Goal: Information Seeking & Learning: Learn about a topic

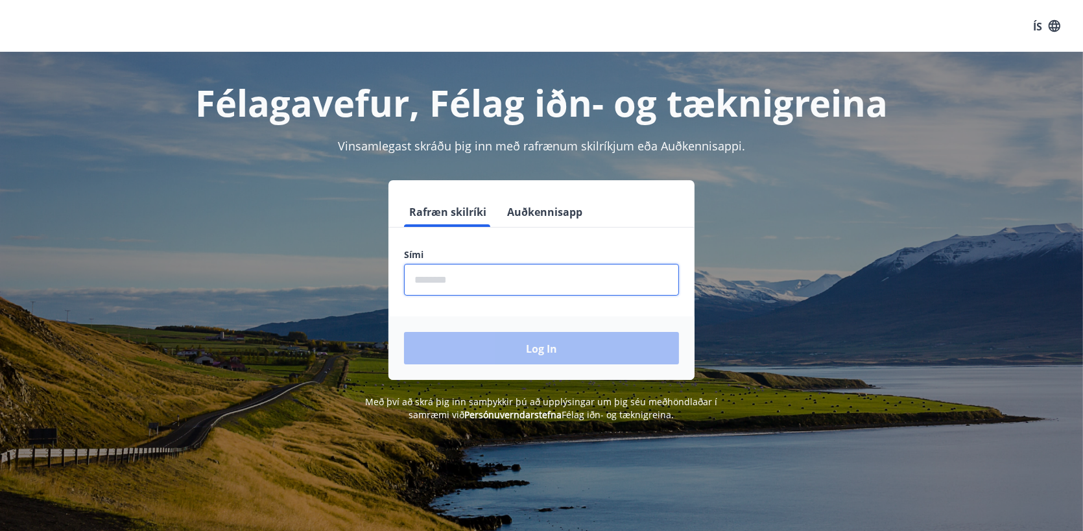
click at [519, 279] on input "phone" at bounding box center [541, 280] width 275 height 32
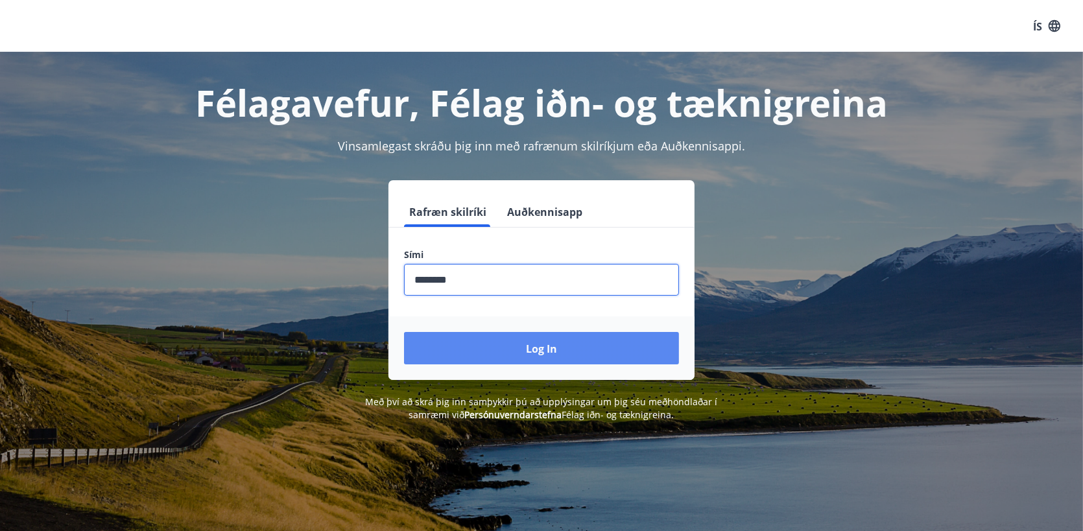
type input "********"
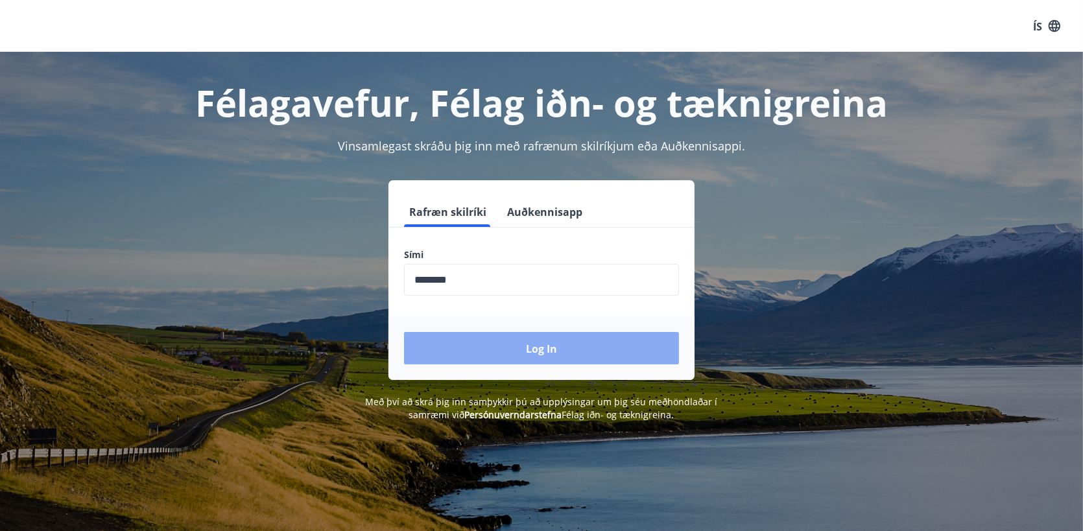
click at [537, 353] on font "Log in" at bounding box center [541, 349] width 31 height 14
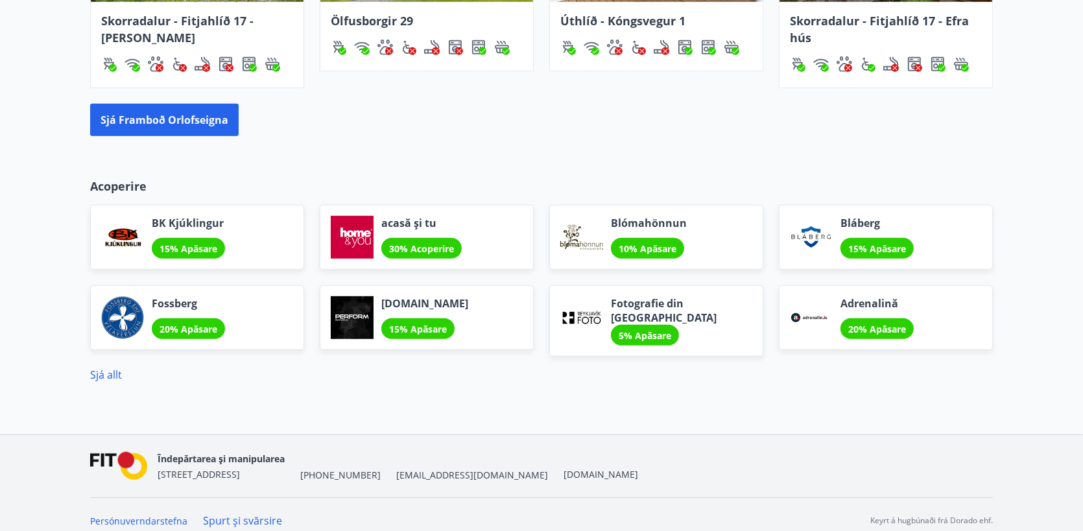
scroll to position [1052, 0]
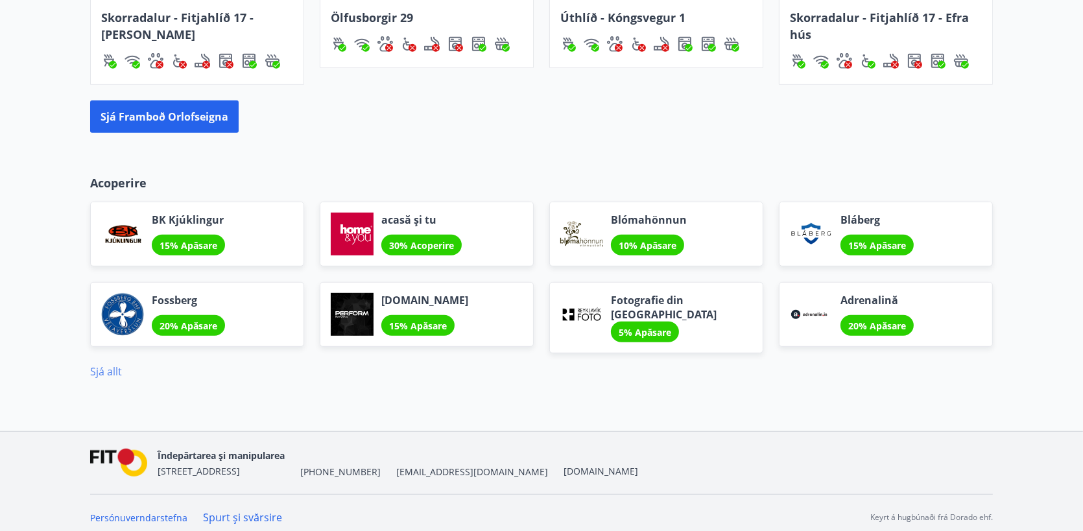
click at [100, 367] on font "Sjá allt" at bounding box center [106, 371] width 32 height 14
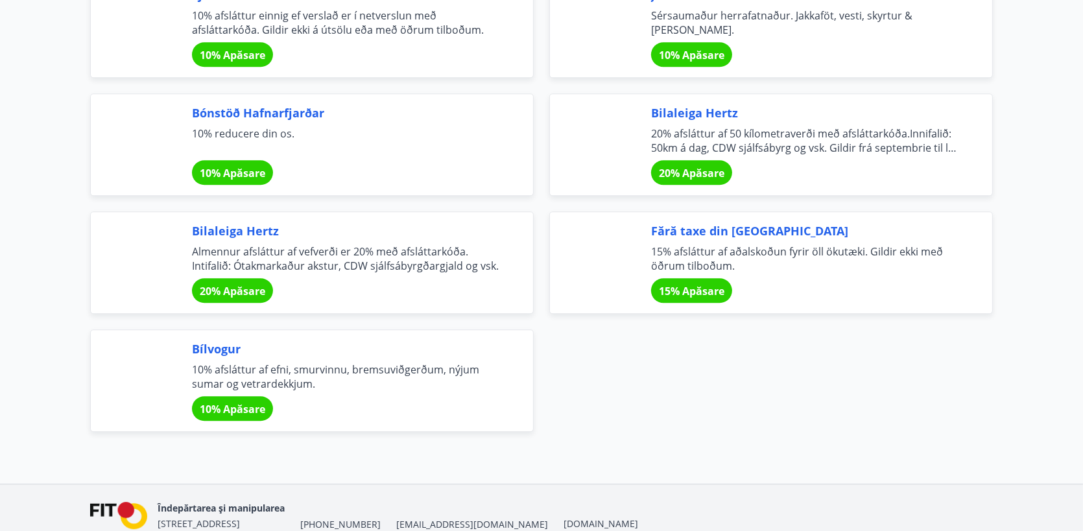
scroll to position [4344, 0]
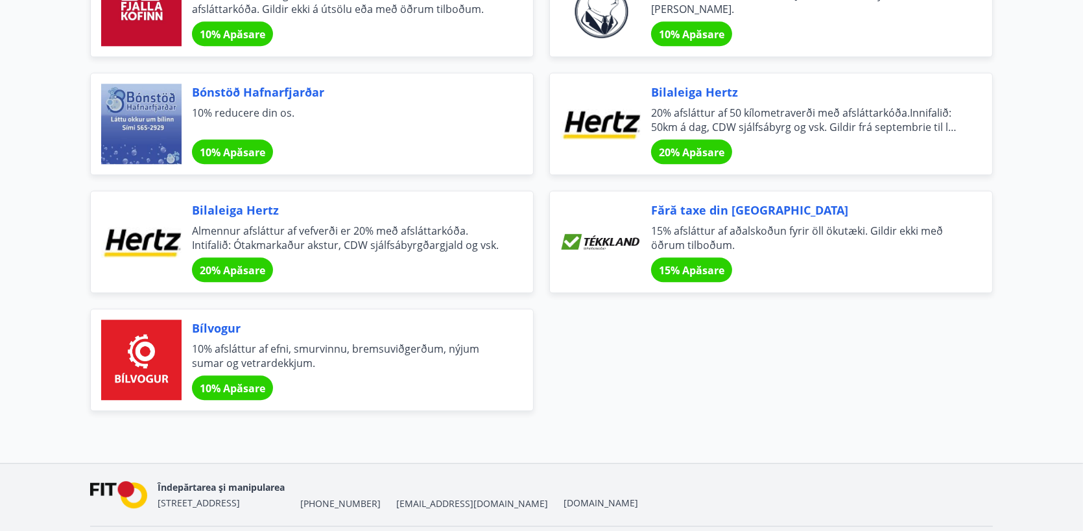
click at [698, 84] on font "Bilaleiga Hertz" at bounding box center [694, 92] width 87 height 16
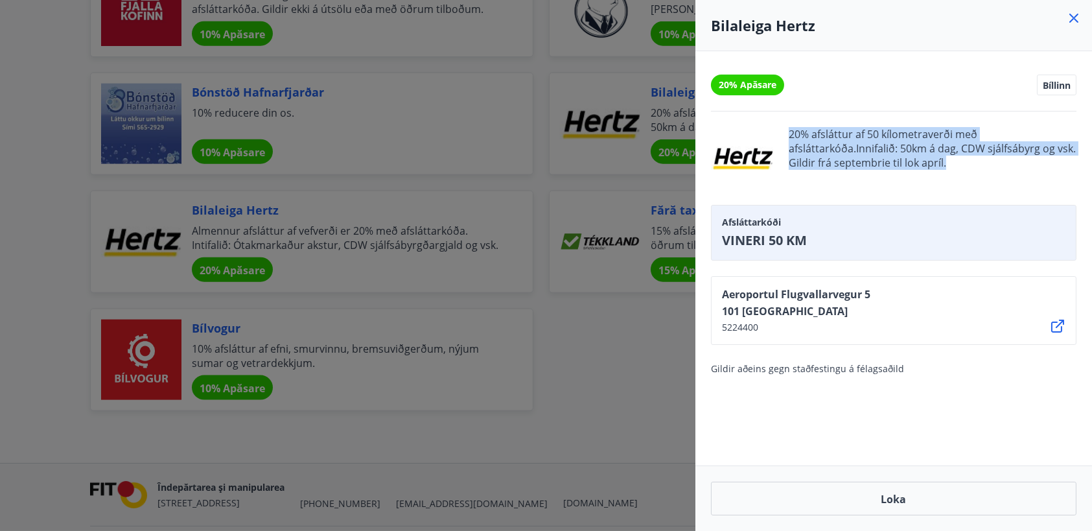
drag, startPoint x: 963, startPoint y: 170, endPoint x: 778, endPoint y: 143, distance: 186.7
click at [778, 143] on div "20% afsláttur af 50 kílometraverði með afsláttarkóða.Innifalið: 50km á dag, CDW…" at bounding box center [894, 158] width 366 height 62
copy div "20% afsláttur af 50 kílometraverði með afsláttarkóða.Innifalið: 50km á dag, CDW…"
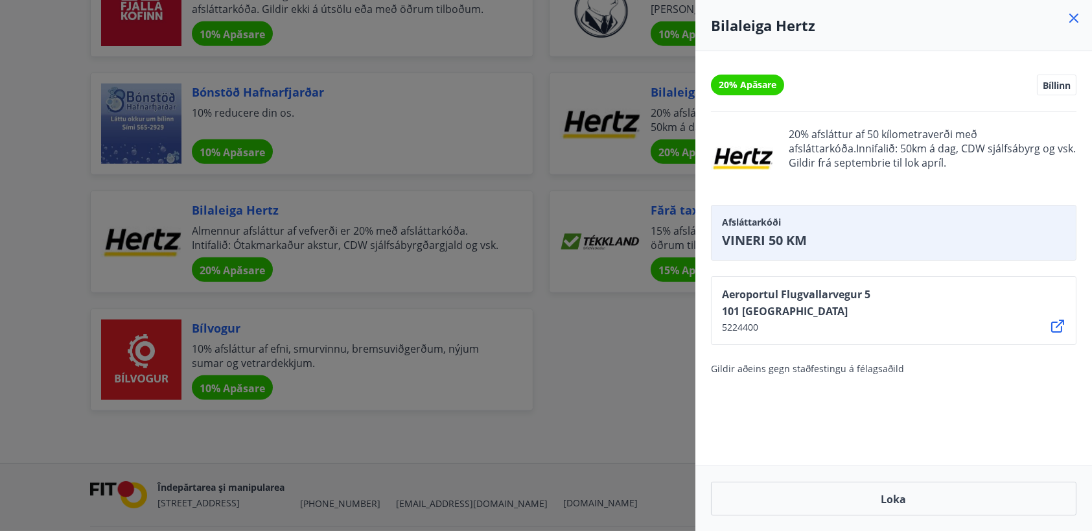
click at [357, 256] on div at bounding box center [546, 265] width 1092 height 531
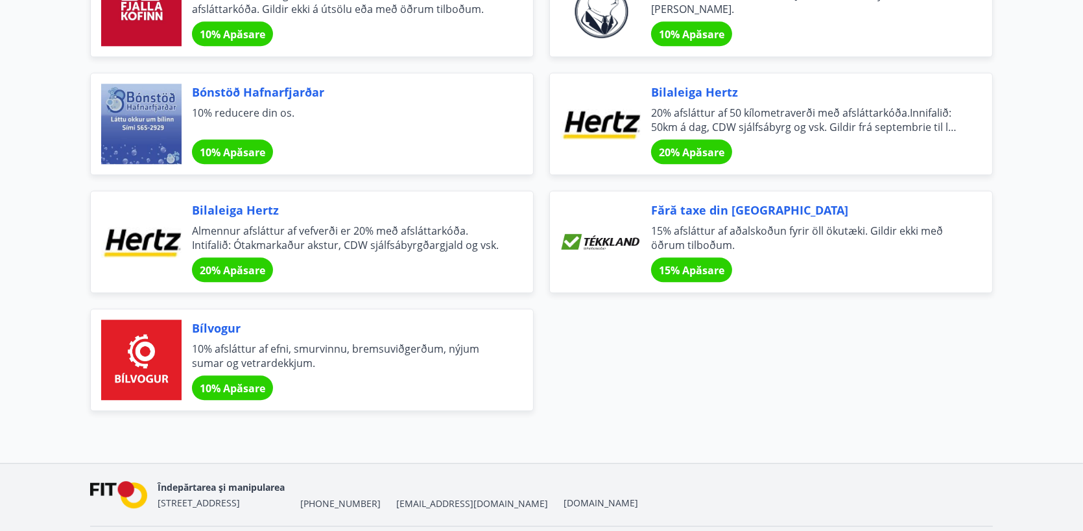
click at [241, 381] on font "10% Apăsare" at bounding box center [232, 388] width 65 height 14
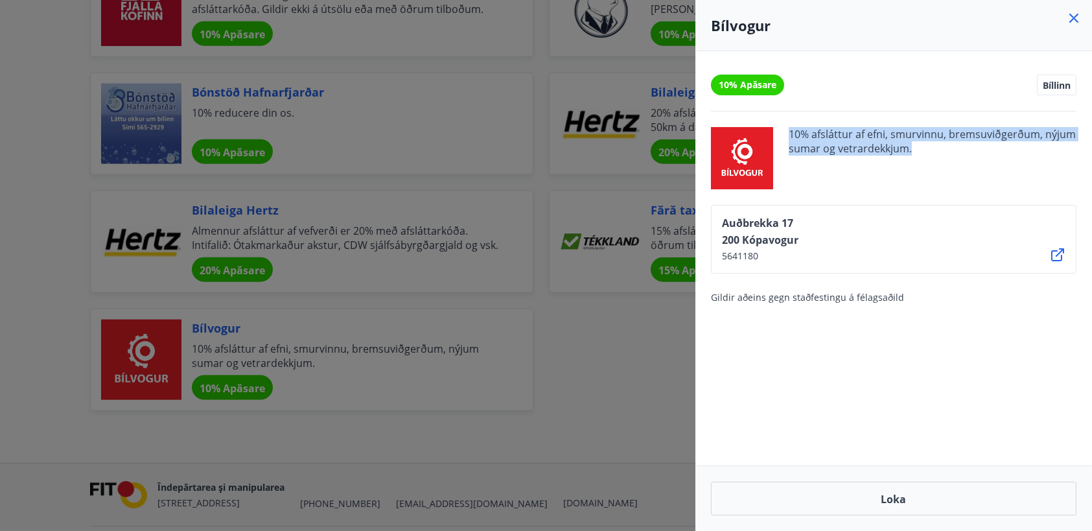
drag, startPoint x: 926, startPoint y: 161, endPoint x: 787, endPoint y: 133, distance: 141.5
click at [787, 133] on div "10% afsláttur af efni, smurvinnu, bremsuviðgerðum, nýjum sumar og vetrardekkjum." at bounding box center [894, 158] width 366 height 62
copy font "10% afsláttur af efni, smurvinnu, bremsuviðgerðum, nýjum sumar og vetrardekkjum."
click at [866, 283] on div "10% Apăsare Bíllinn 10% afsláttur af efni, smurvinnu, bremsuviðgerðum, nýjum su…" at bounding box center [894, 258] width 397 height 414
click at [1070, 18] on icon at bounding box center [1074, 18] width 16 height 16
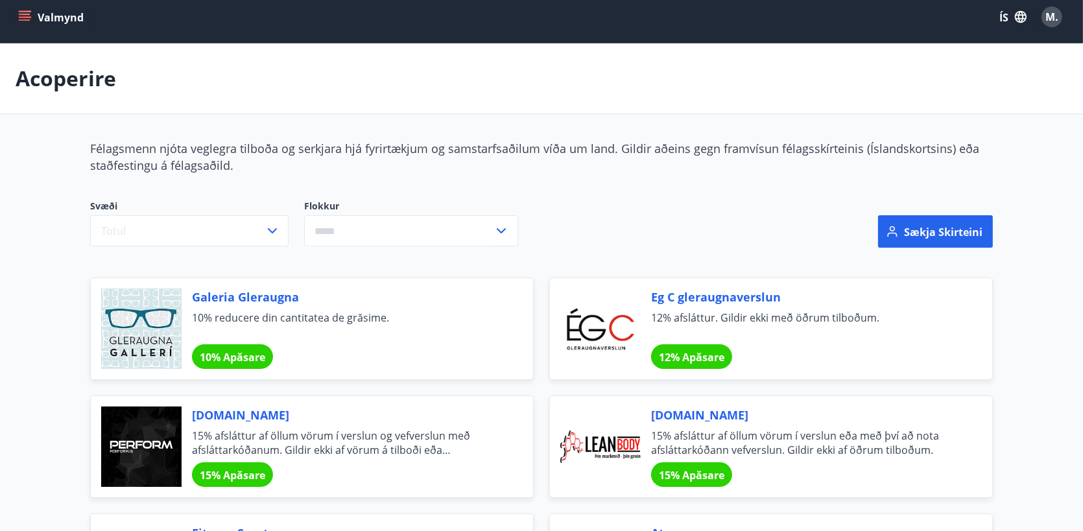
scroll to position [0, 0]
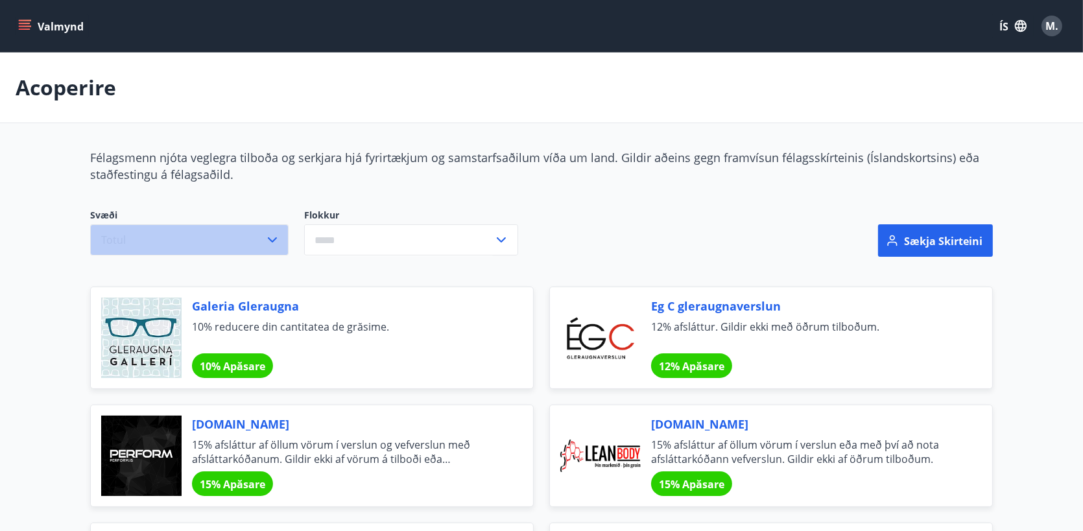
click at [276, 240] on icon "button" at bounding box center [273, 240] width 16 height 16
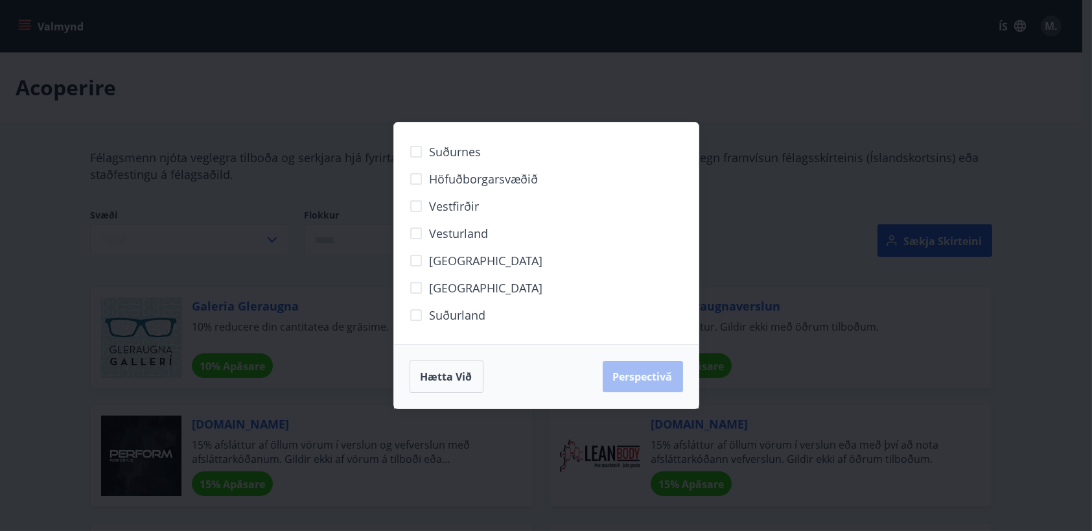
click at [778, 143] on div "Suðurnes Höfuðborgarsvæðið [GEOGRAPHIC_DATA] [GEOGRAPHIC_DATA] [GEOGRAPHIC_DATA…" at bounding box center [546, 265] width 1092 height 531
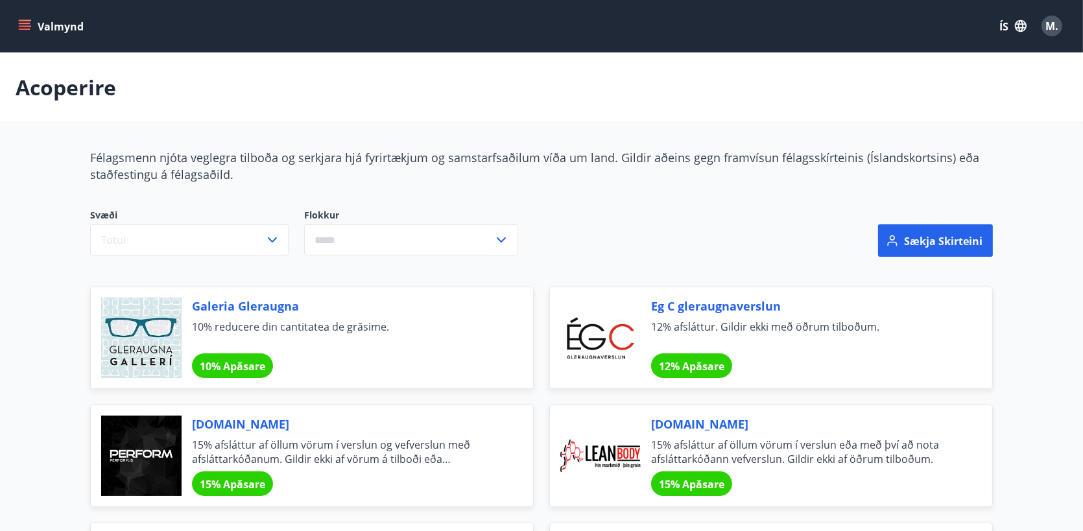
click at [499, 239] on icon at bounding box center [501, 240] width 16 height 16
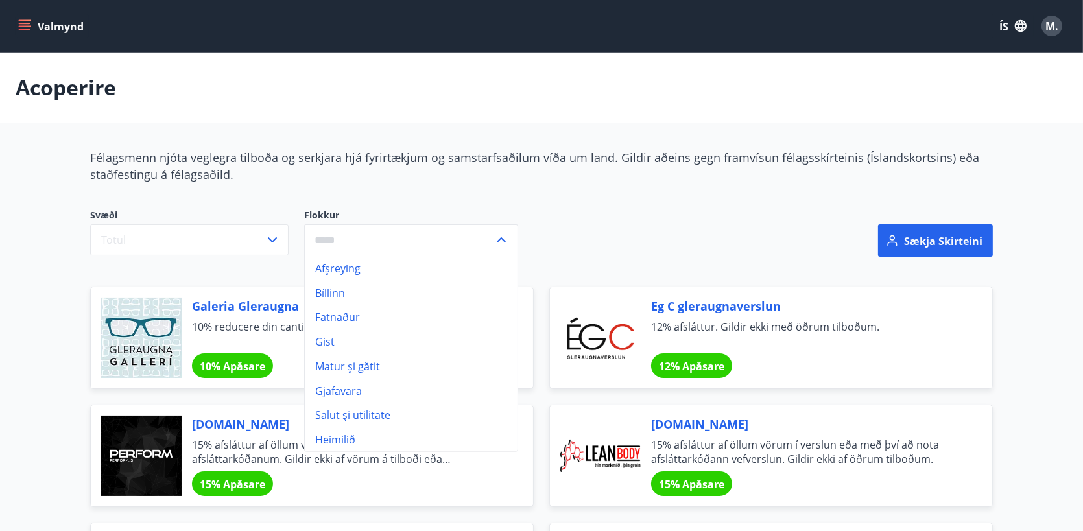
click at [643, 212] on div "Svæði Totul Flokkur Afşreying Bíllinn Fatnaður Gist Matur și gătit Gjafavara Sa…" at bounding box center [388, 232] width 596 height 47
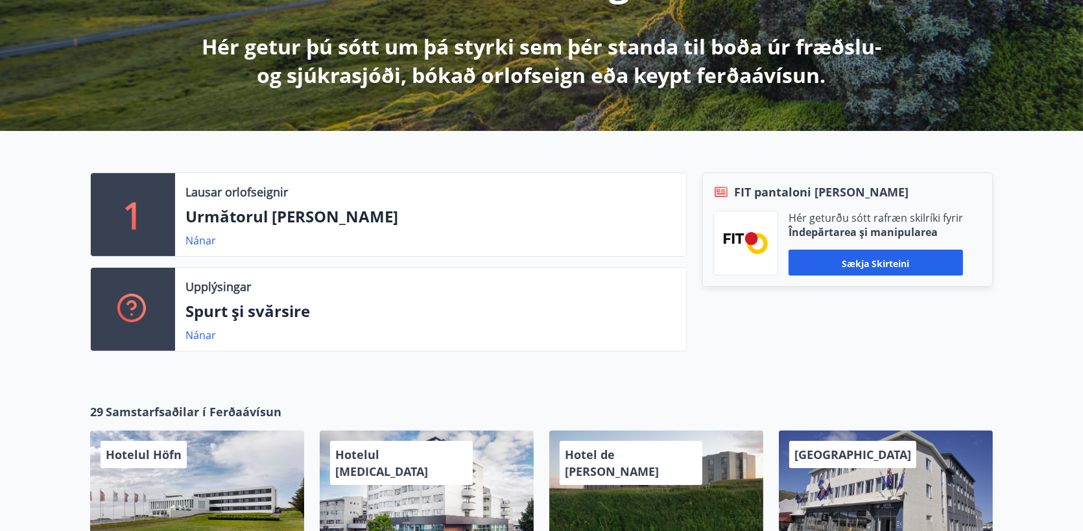
scroll to position [259, 0]
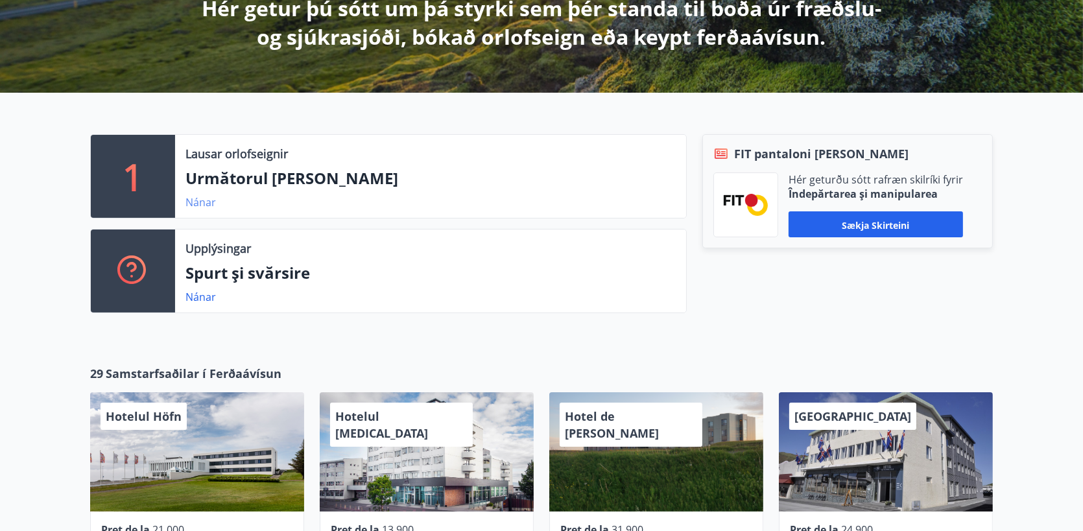
click at [202, 203] on font "Nánar" at bounding box center [200, 202] width 30 height 14
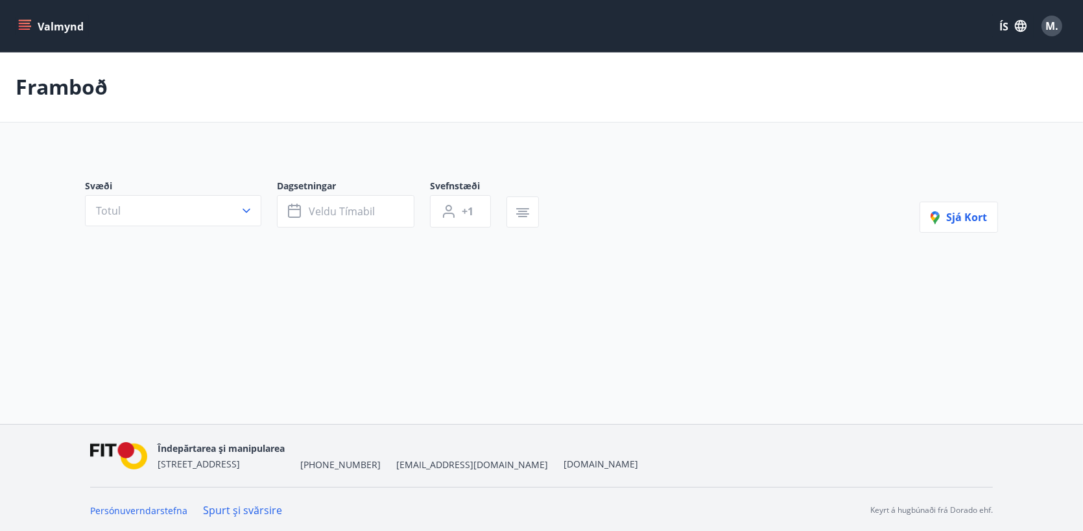
type input "*"
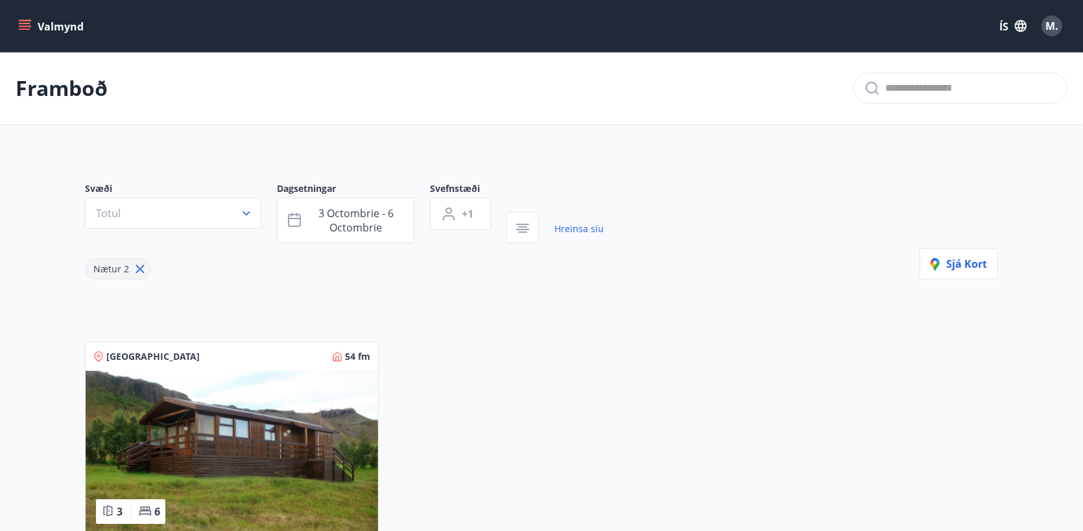
scroll to position [259, 0]
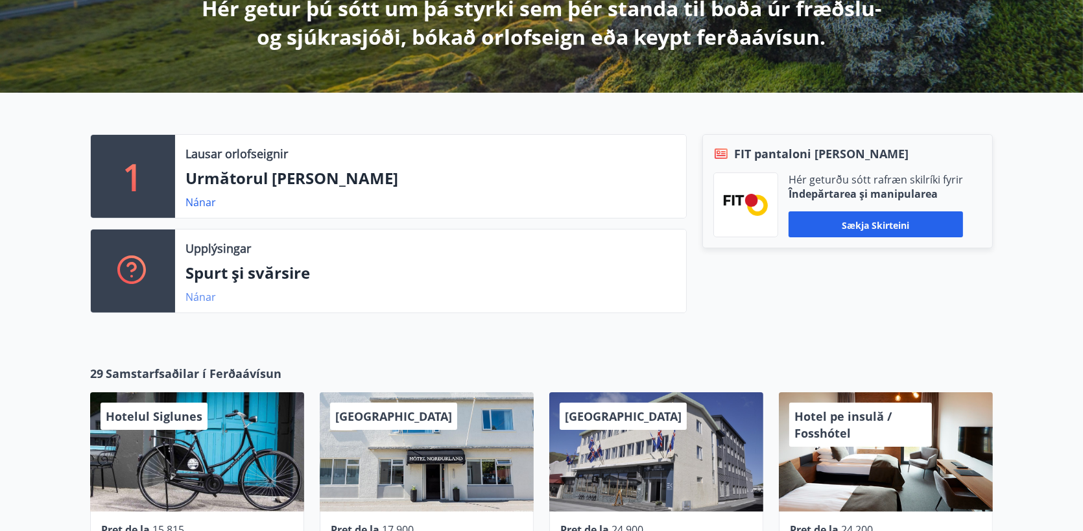
click at [193, 295] on font "Nánar" at bounding box center [200, 297] width 30 height 14
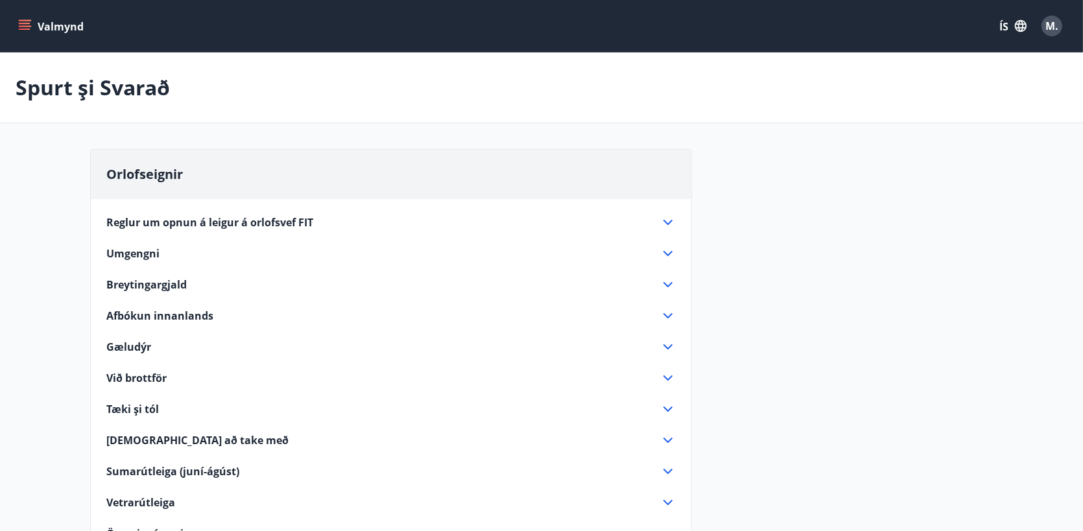
click at [213, 219] on font "Reglur um opnun á leigur á orlofsvef FIT" at bounding box center [209, 222] width 207 height 14
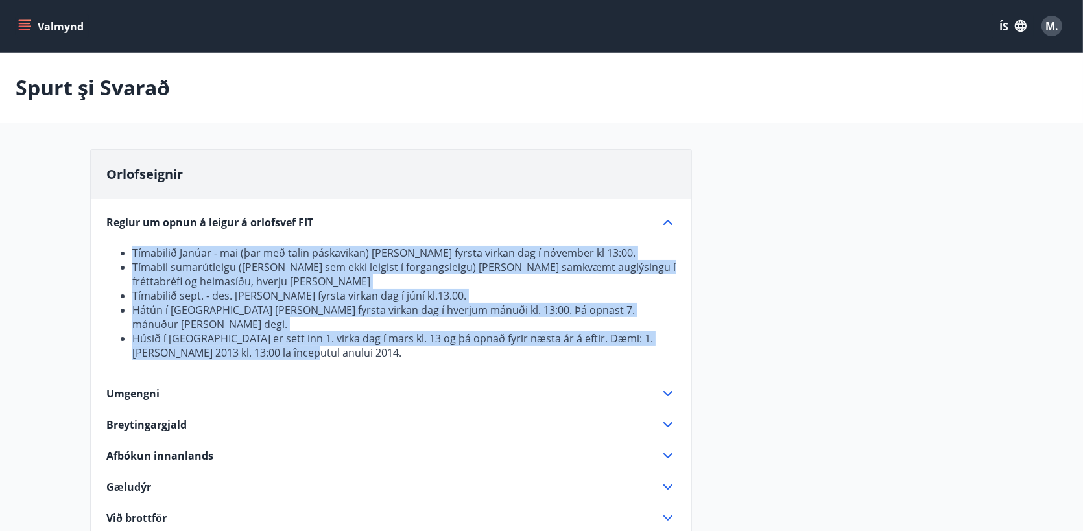
drag, startPoint x: 287, startPoint y: 338, endPoint x: 126, endPoint y: 231, distance: 193.5
click at [126, 217] on div "Reglur um opnun á leigur á orlofsvef FIT Tímabilið Janúar - mai (þar með talin …" at bounding box center [390, 293] width 569 height 156
copy ul "Tímabilið Janúar - mai (þar með talin páskavikan) [PERSON_NAME] fyrsta virkan d…"
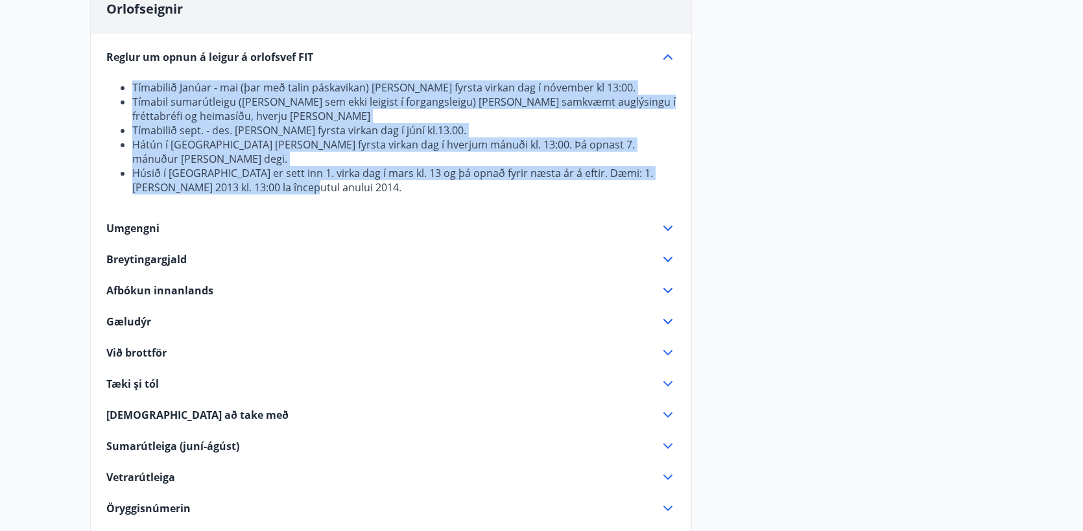
scroll to position [194, 0]
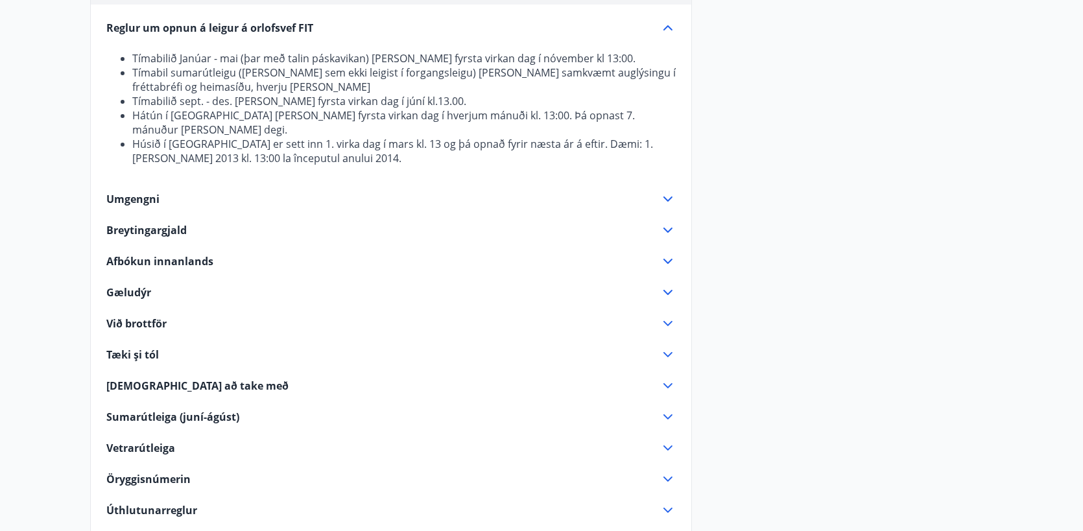
click at [414, 258] on div "Reglur um opnun á leigur á orlofsvef FIT Tímabilið Janúar - mai (þar með talin …" at bounding box center [391, 324] width 600 height 638
click at [141, 192] on font "Umgengni" at bounding box center [132, 199] width 53 height 14
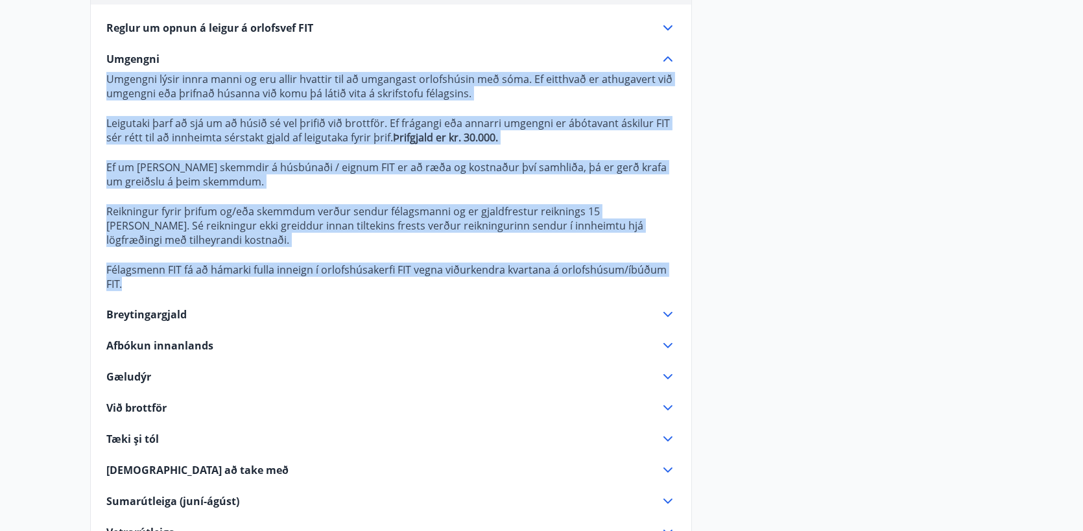
drag, startPoint x: 102, startPoint y: 55, endPoint x: 294, endPoint y: 289, distance: 302.6
click at [294, 289] on div "Reglur um opnun á leigur á orlofsvef FIT Tímabilið Janúar - mai (þar með talin …" at bounding box center [391, 366] width 600 height 722
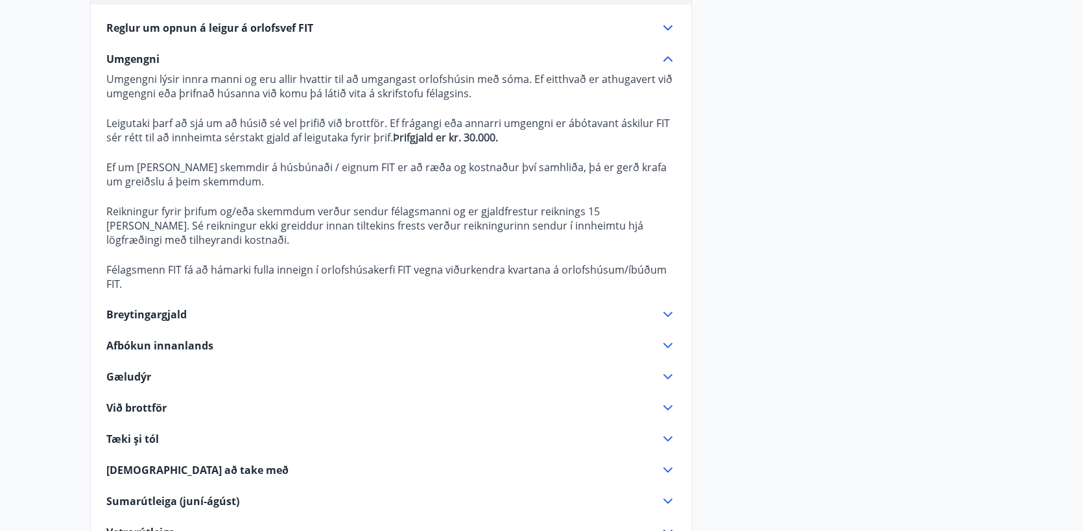
click at [159, 50] on div "Reglur um opnun á leigur á orlofsvef FIT Tímabilið Janúar - mai (þar með talin …" at bounding box center [391, 366] width 600 height 722
drag, startPoint x: 106, startPoint y: 56, endPoint x: 194, endPoint y: 171, distance: 144.2
click at [194, 169] on div "Umgengni Umgengni lýsir [PERSON_NAME] og eru allir hvattir til að umgangast orl…" at bounding box center [390, 171] width 569 height 240
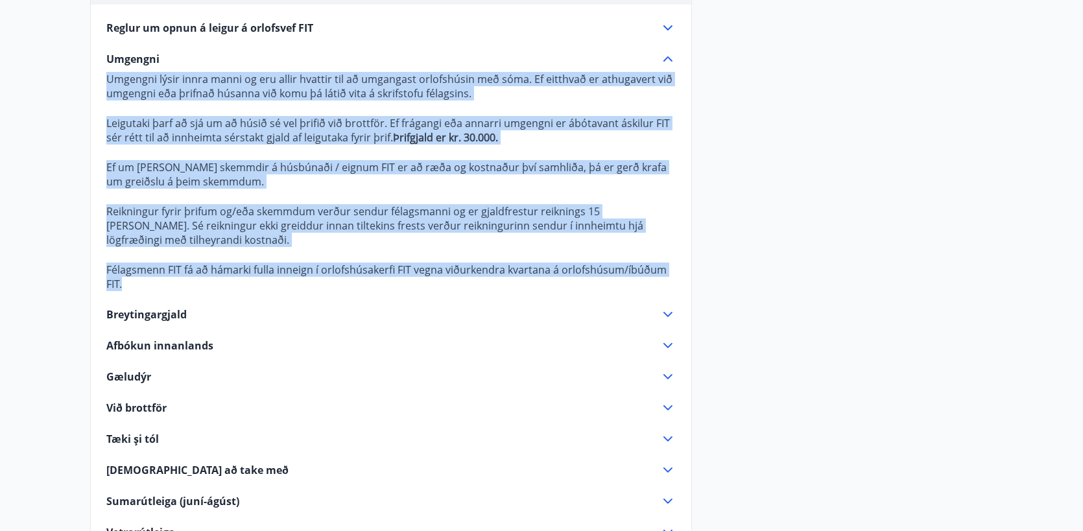
drag, startPoint x: 145, startPoint y: 281, endPoint x: 106, endPoint y: 82, distance: 203.3
click at [106, 82] on p "Umgengni lýsir [PERSON_NAME] og eru allir hvattir til að umgangast orlofshúsin …" at bounding box center [390, 181] width 569 height 219
copy p "Umgengni lýsir [PERSON_NAME] og eru allir hvattir til að umgangast orlofshúsin …"
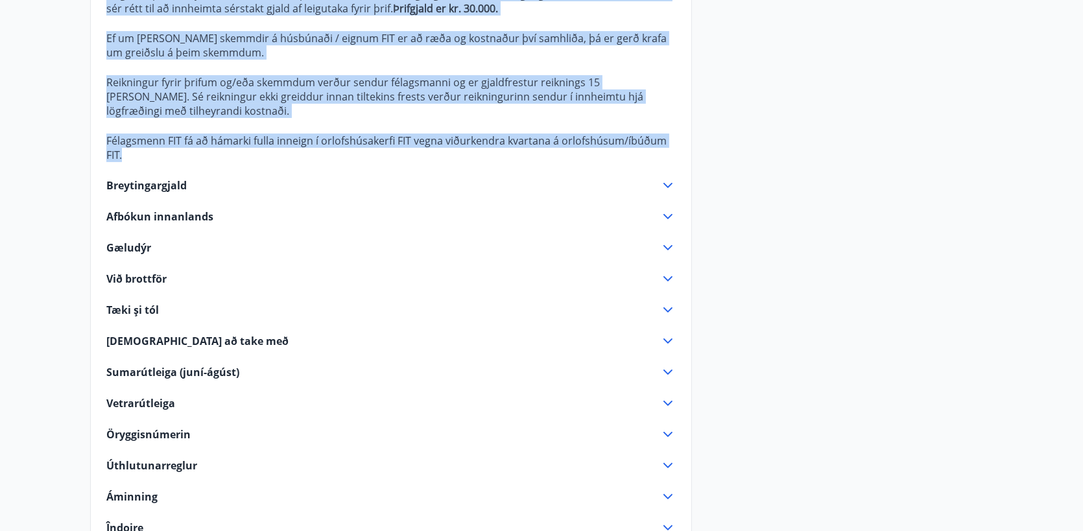
scroll to position [324, 0]
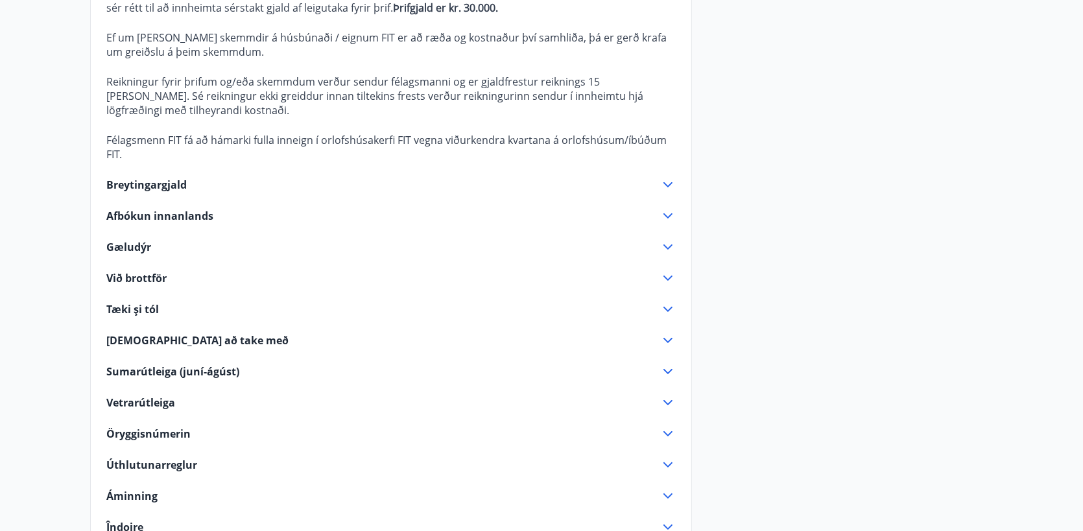
click at [854, 206] on div "Orlofseignir Reglur um opnun á leigur á orlofsvef FIT Tímabilið Janúar - mai (þ…" at bounding box center [541, 376] width 902 height 1103
click at [162, 186] on font "Breytingargjald" at bounding box center [146, 185] width 80 height 14
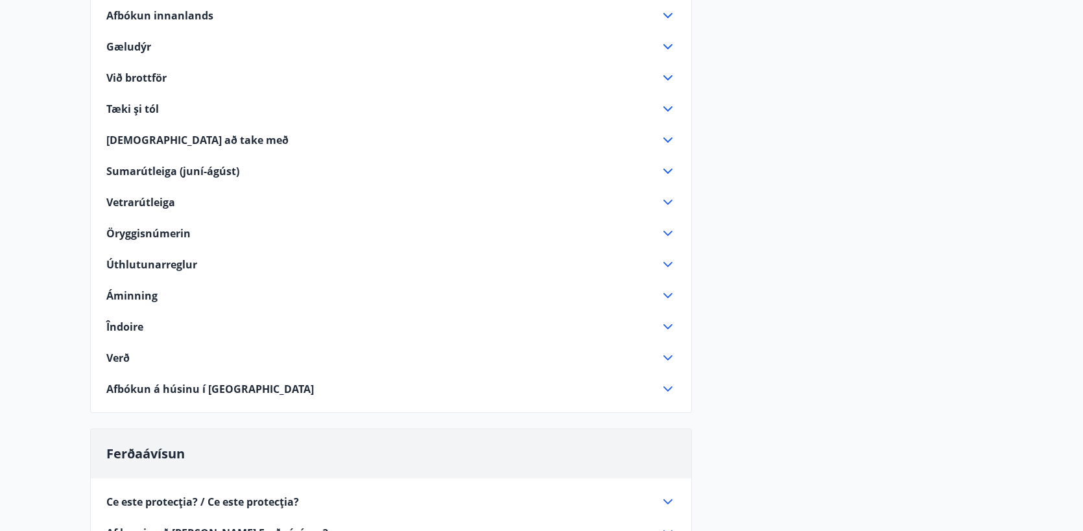
scroll to position [130, 0]
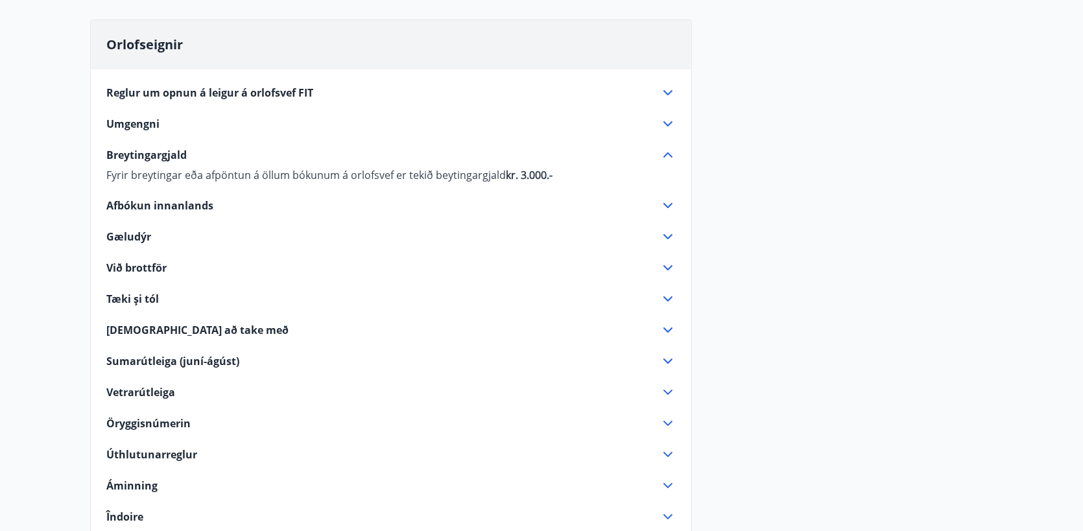
click at [155, 207] on font "Afbókun innanlands" at bounding box center [159, 205] width 107 height 14
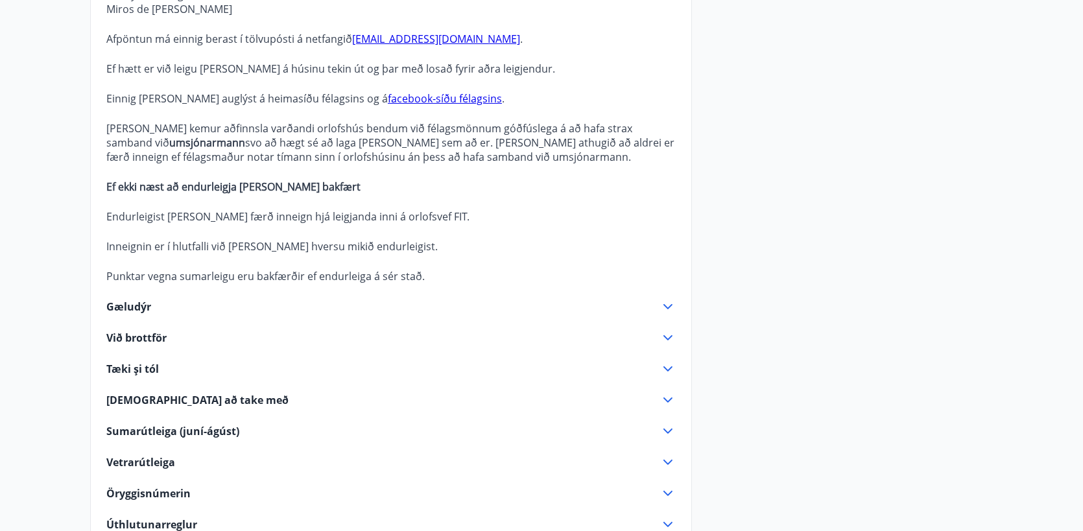
scroll to position [389, 0]
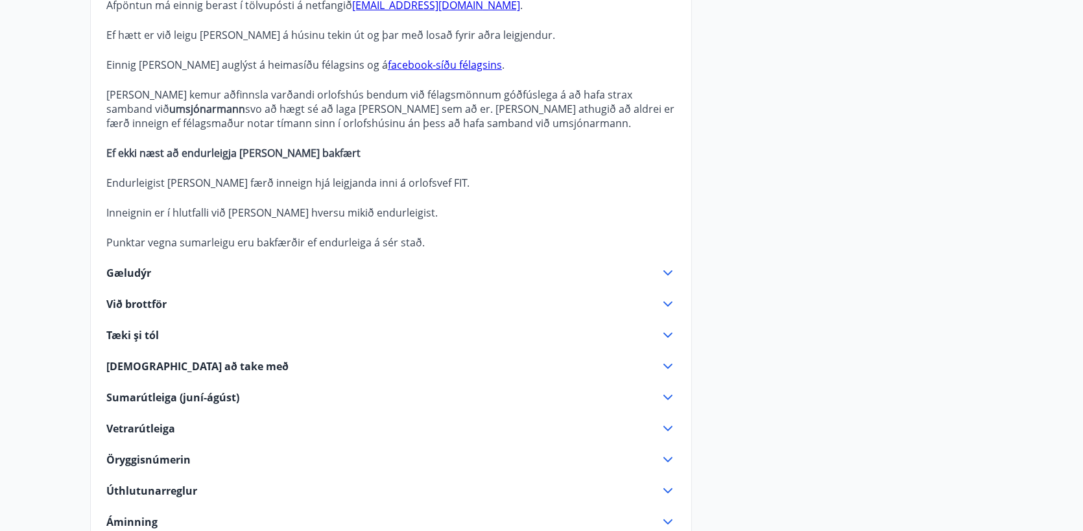
click at [127, 272] on font "Gæludýr" at bounding box center [128, 273] width 45 height 14
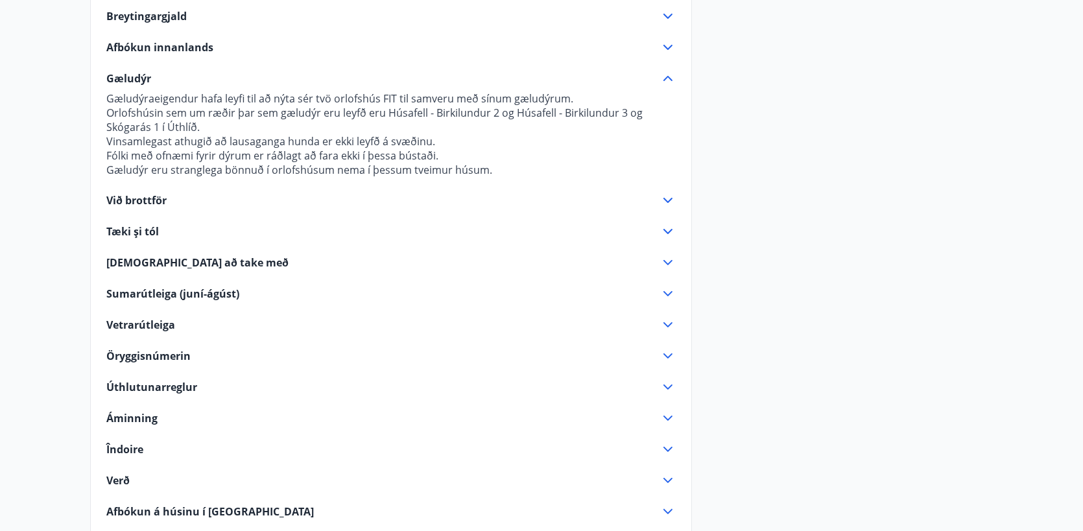
scroll to position [259, 0]
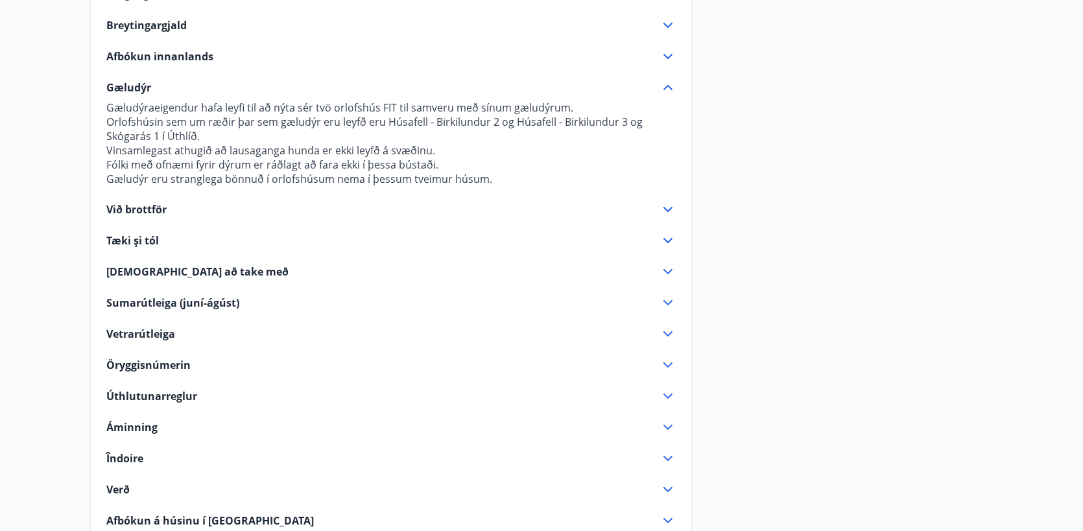
click at [127, 207] on font "Við brottför" at bounding box center [136, 209] width 60 height 14
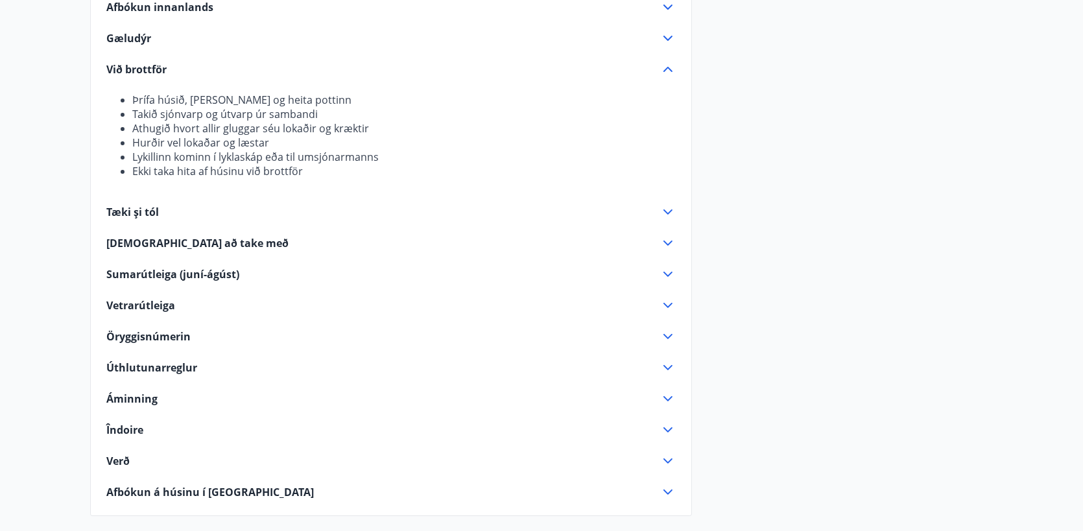
scroll to position [454, 0]
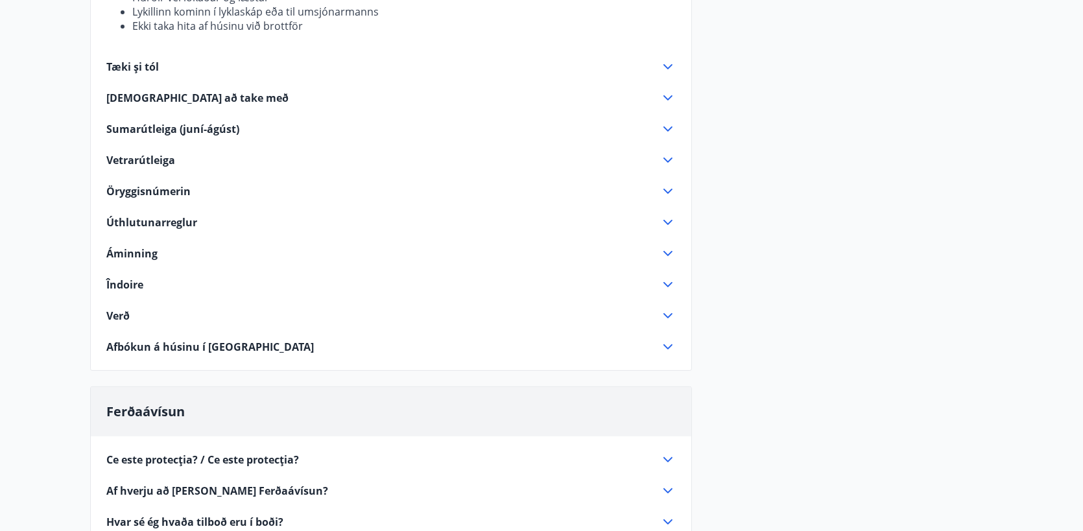
click at [134, 281] on font "Îndoire" at bounding box center [124, 284] width 37 height 14
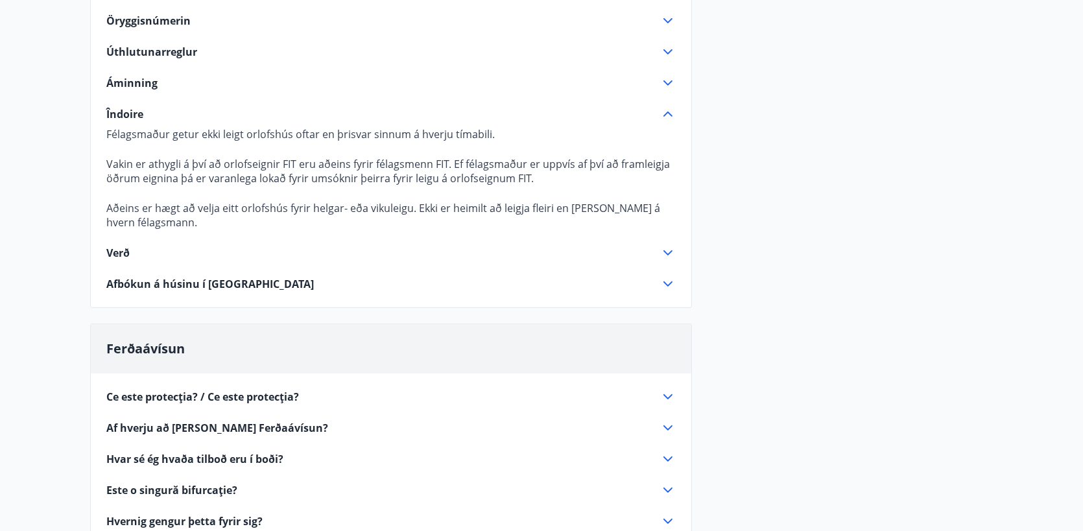
scroll to position [713, 0]
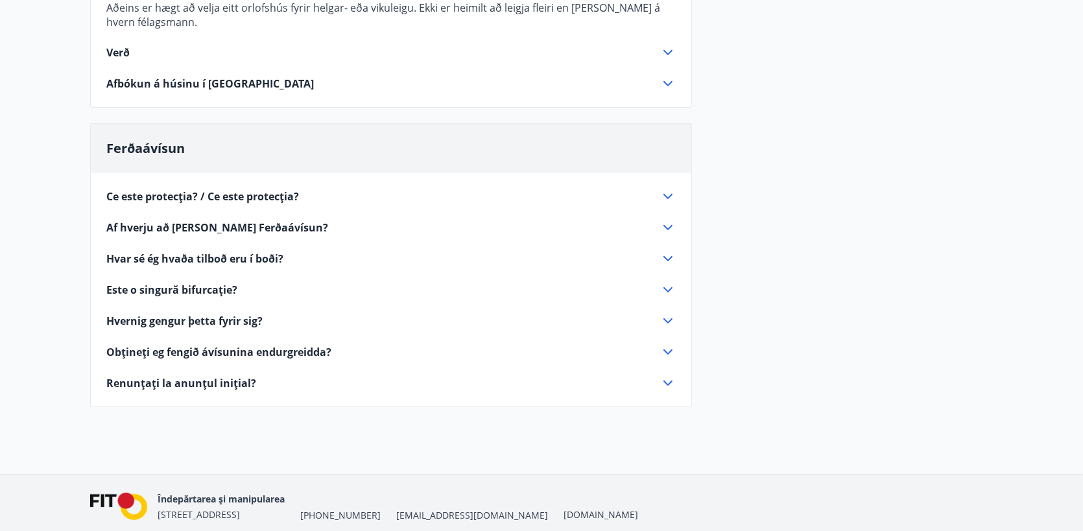
click at [178, 194] on font "Ce este protecția? / Ce este protecția?" at bounding box center [202, 196] width 193 height 14
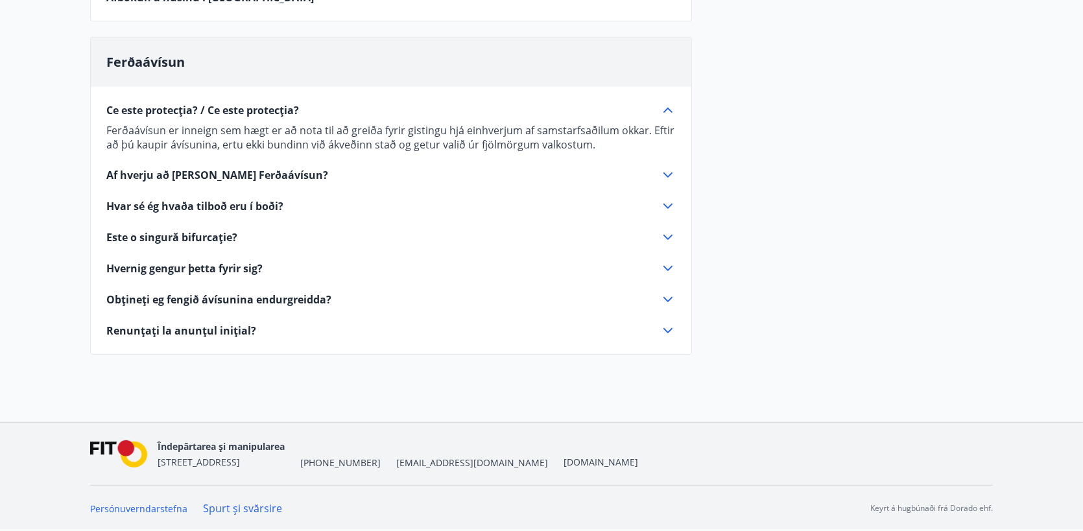
scroll to position [690, 0]
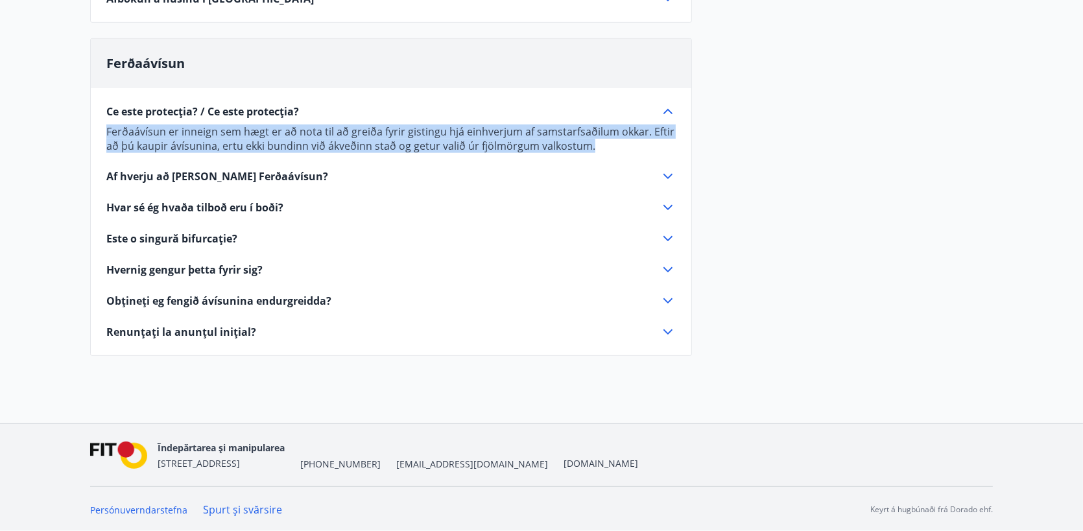
drag, startPoint x: 600, startPoint y: 149, endPoint x: 100, endPoint y: 134, distance: 499.4
click at [100, 134] on div "Ce este protecția? / Ce este protecția? Ferðaávísun er inneign sem hægt er að n…" at bounding box center [391, 214] width 600 height 252
copy font "Ferðaávísun er inneign sem hægt er að nota til að greiða fyrir gistingu hjá ein…"
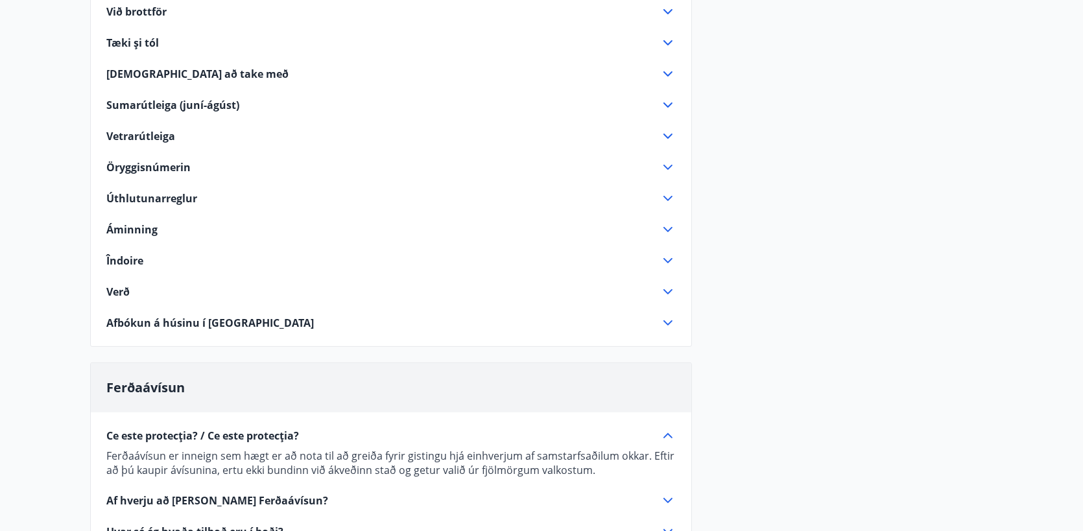
click at [861, 200] on div "Orlofseignir Reglur um opnun á leigur á orlofsvef FIT Tímabilið Janúar - mai (þ…" at bounding box center [541, 239] width 902 height 913
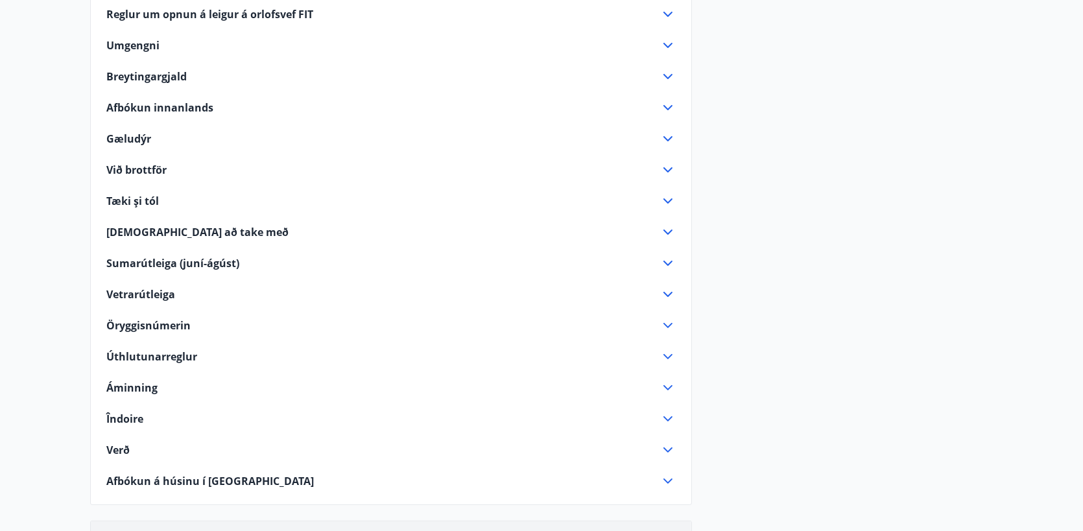
scroll to position [0, 0]
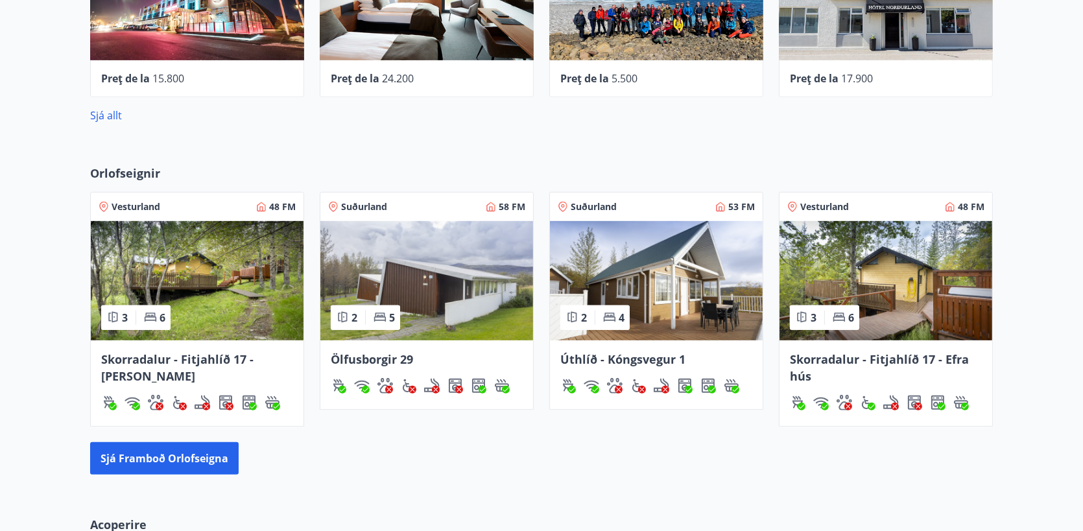
scroll to position [713, 0]
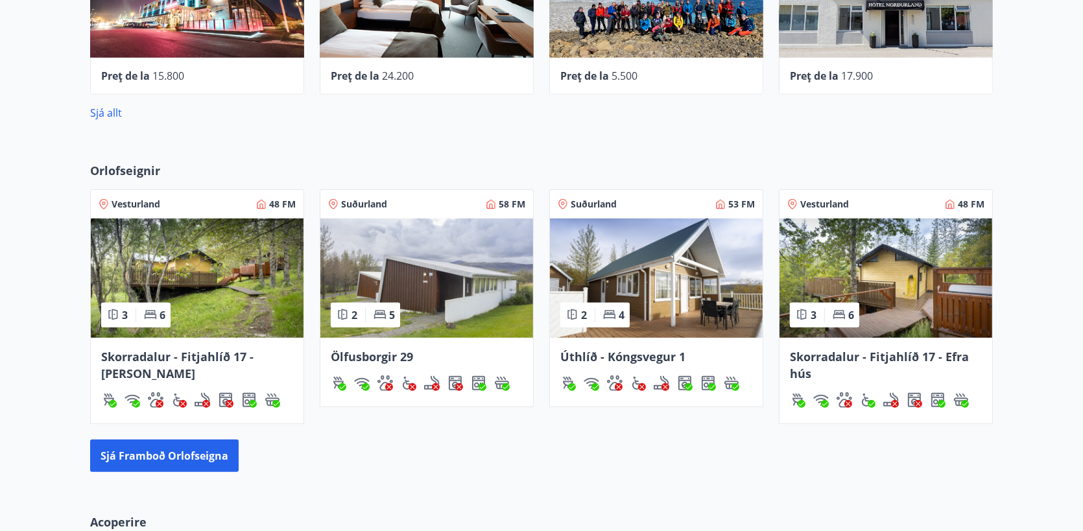
click at [355, 205] on font "Suðurland" at bounding box center [364, 204] width 46 height 12
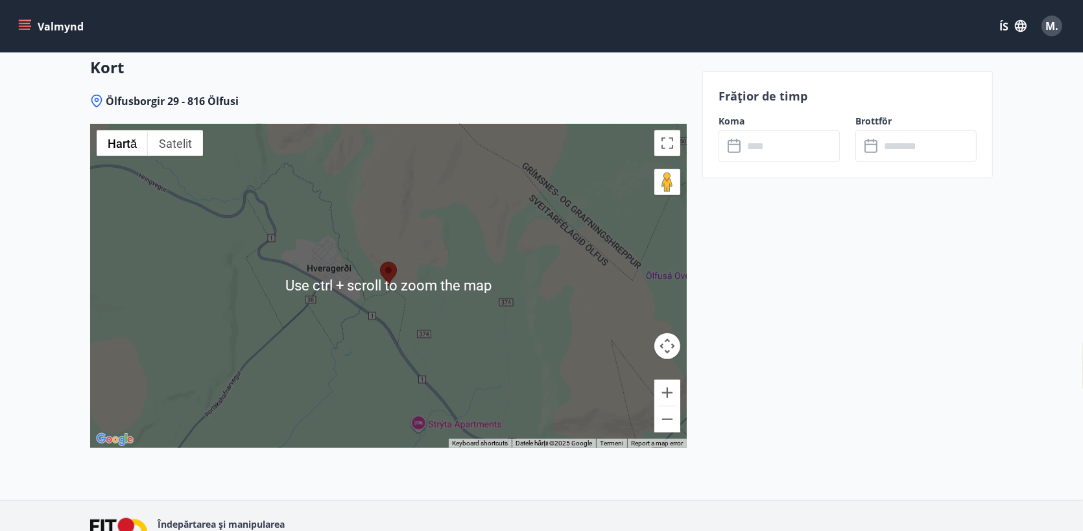
scroll to position [1686, 0]
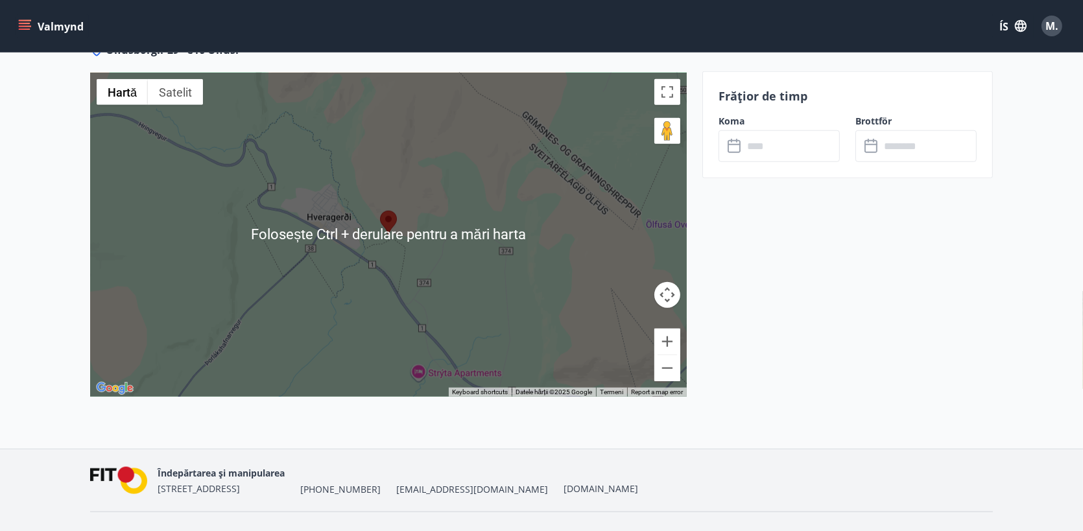
click at [680, 373] on div at bounding box center [388, 235] width 596 height 324
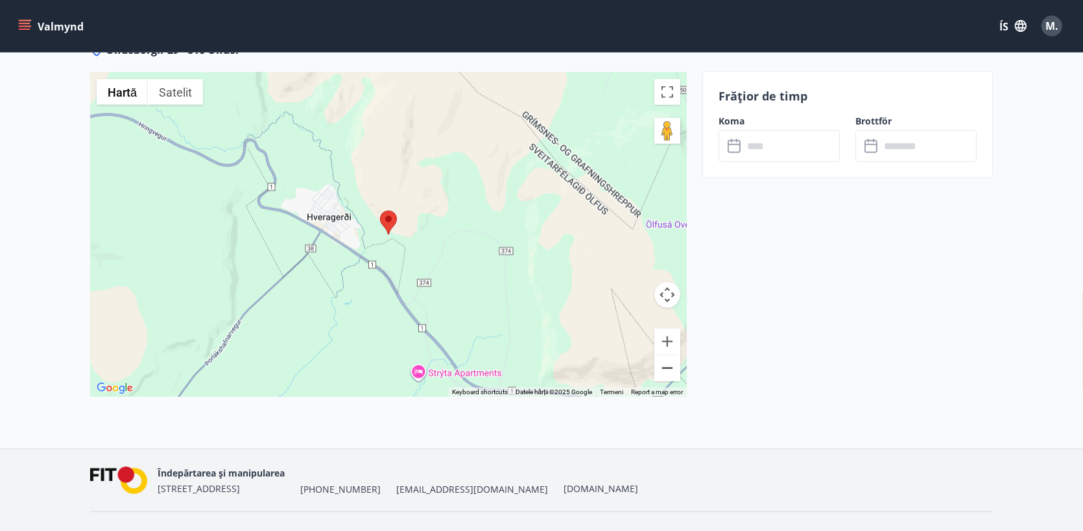
click at [670, 368] on button "Micșorare" at bounding box center [667, 368] width 26 height 26
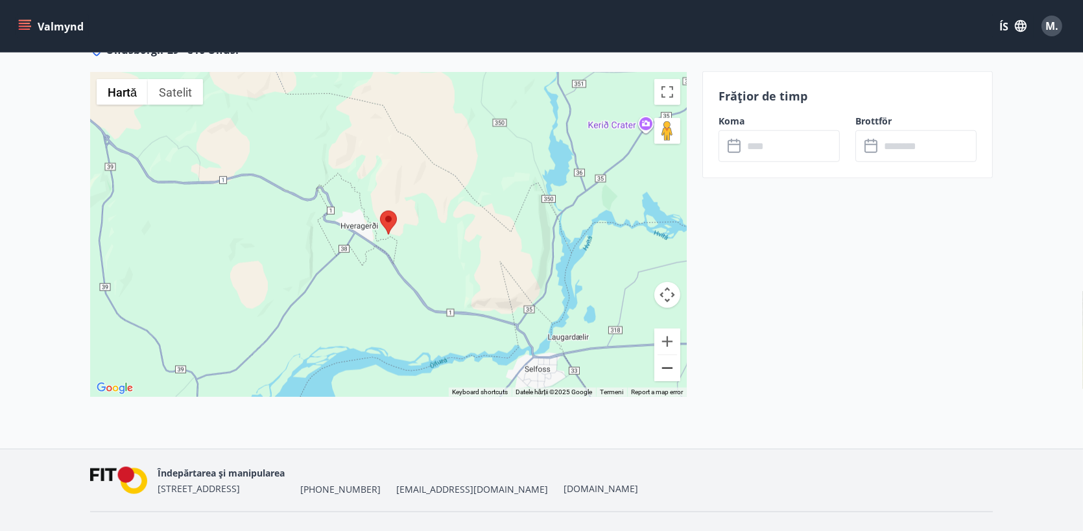
click at [670, 368] on button "Micșorare" at bounding box center [667, 368] width 26 height 26
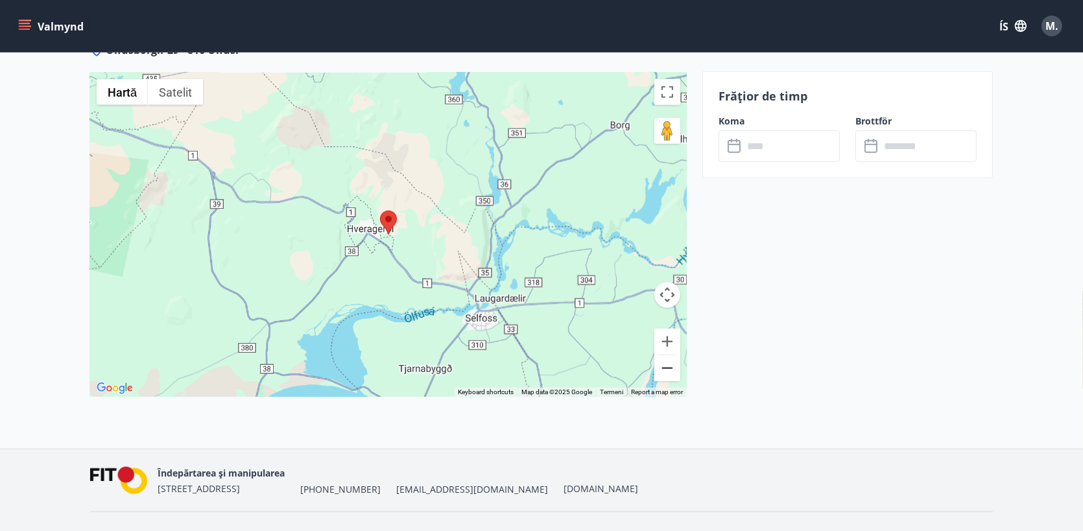
click at [668, 368] on button "Micșorare" at bounding box center [667, 368] width 26 height 26
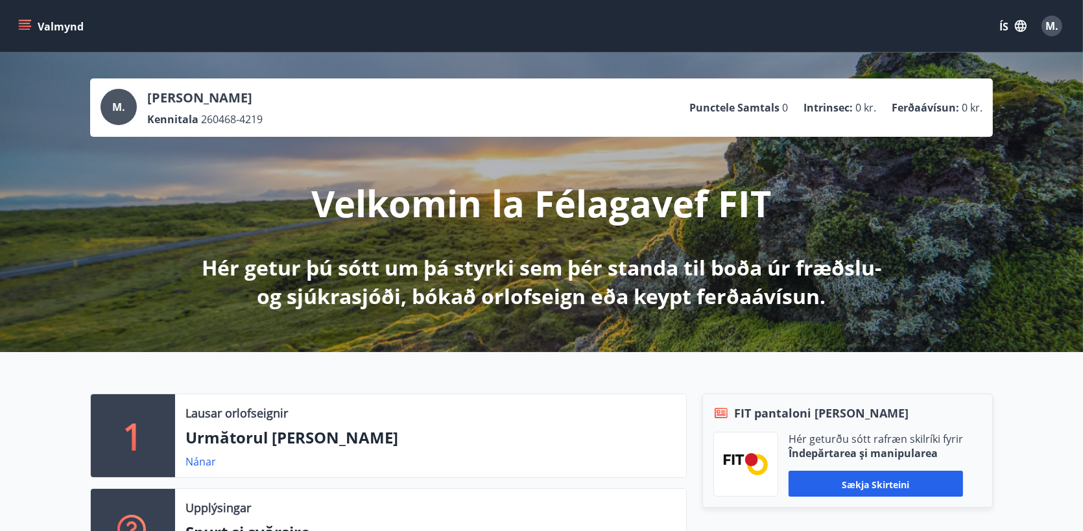
click at [1050, 26] on font "M." at bounding box center [1051, 26] width 13 height 14
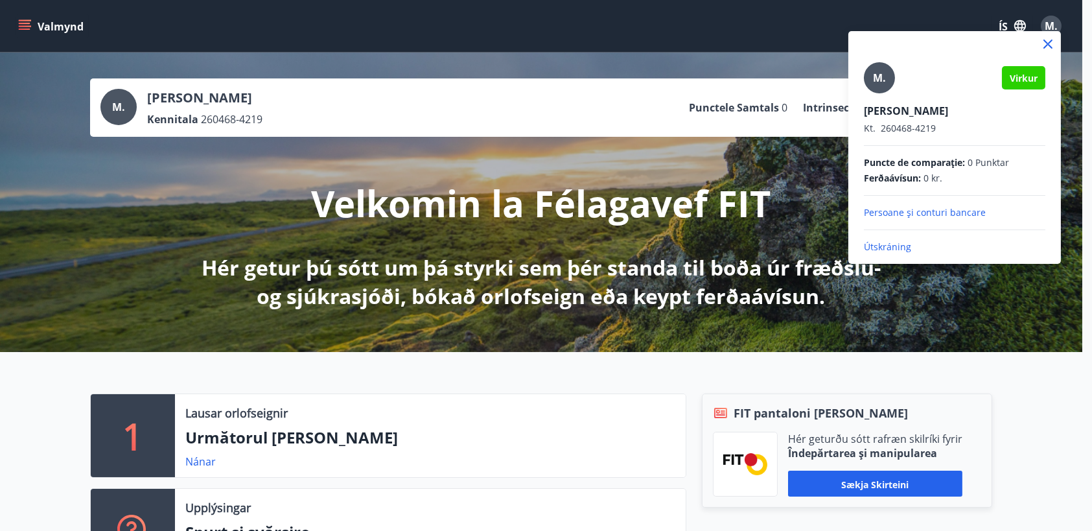
click at [898, 216] on font "Persoane și conturi bancare" at bounding box center [925, 212] width 122 height 12
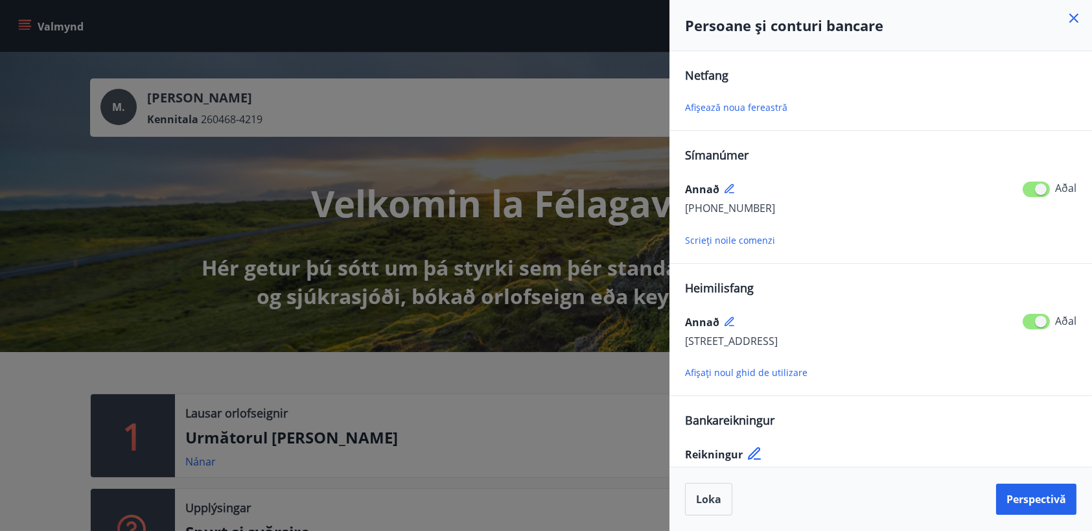
click at [1072, 15] on icon at bounding box center [1074, 18] width 16 height 16
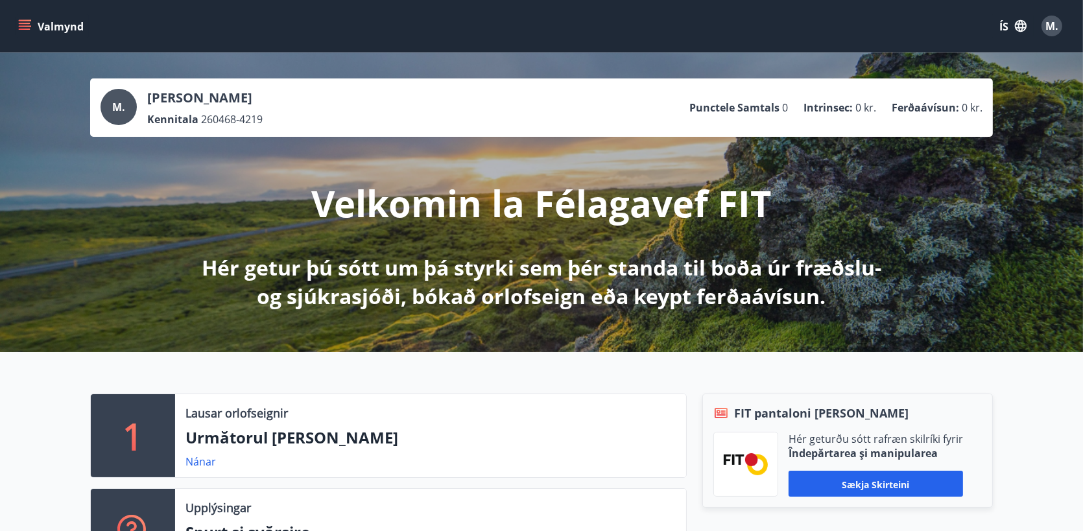
click at [14, 27] on div "Valmynd ÍS M." at bounding box center [541, 26] width 1083 height 52
click at [23, 23] on icon "meniu" at bounding box center [25, 23] width 12 height 1
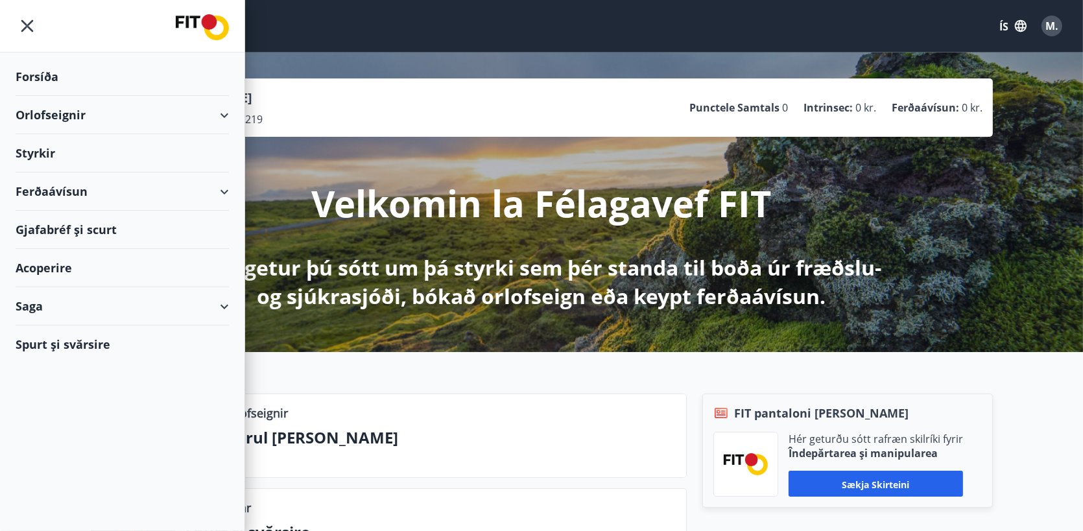
click at [226, 112] on div "Orlofseignir" at bounding box center [122, 115] width 213 height 38
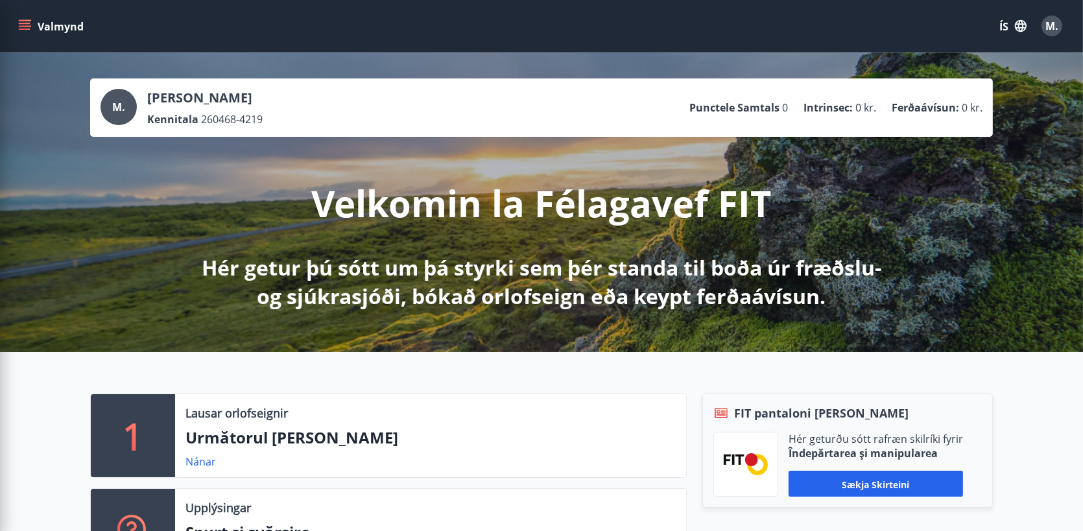
click at [533, 170] on div "Velkomin la Félagavef FIT Hér getur þú sótt um þá styrki sem þér standa til boð…" at bounding box center [541, 224] width 726 height 174
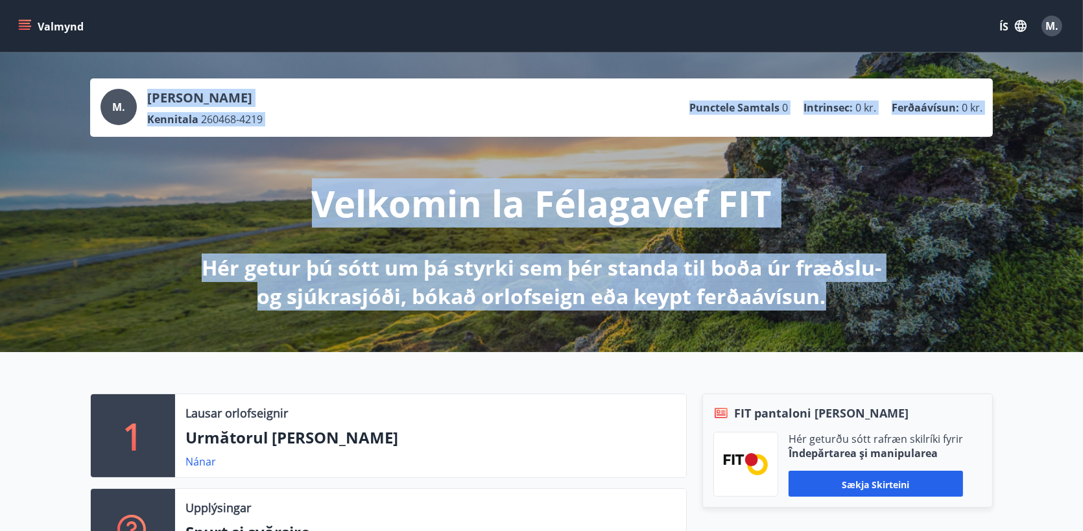
drag, startPoint x: 839, startPoint y: 311, endPoint x: 825, endPoint y: 307, distance: 14.0
click at [825, 307] on div "M. [PERSON_NAME] 260468-4219 Punctele Samtals 0 Intrinsec : 0 kr. Ferðaávísun :…" at bounding box center [541, 203] width 1083 height 300
copy div "[PERSON_NAME] 260468-4219 Punctele Samtals 0 Intrinsec : 0 kr. Ferðaávísun : 0 …"
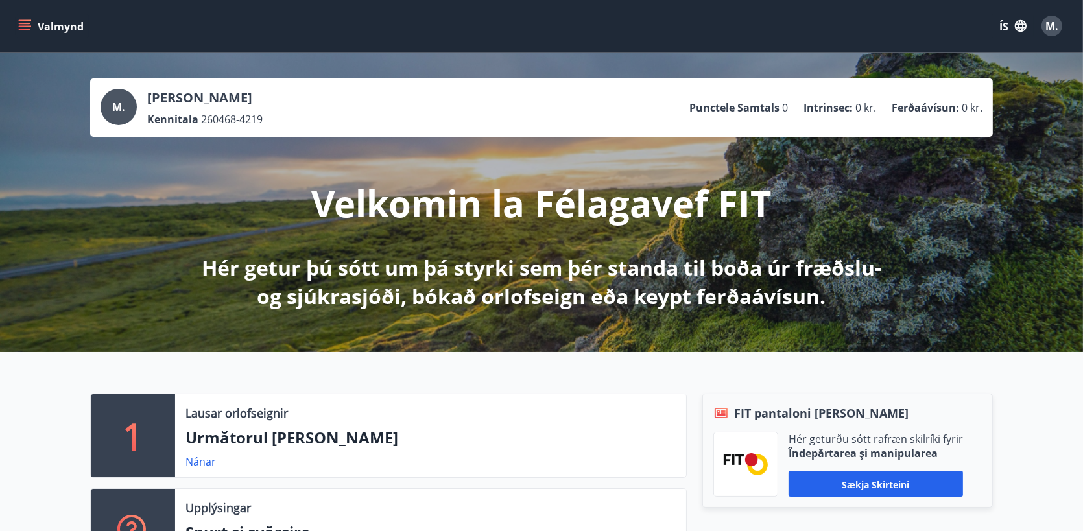
click at [1022, 196] on div "M. [PERSON_NAME] 260468-4219 Punctele Samtals 0 Intrinsec : 0 kr. Ferðaávísun :…" at bounding box center [541, 203] width 1083 height 300
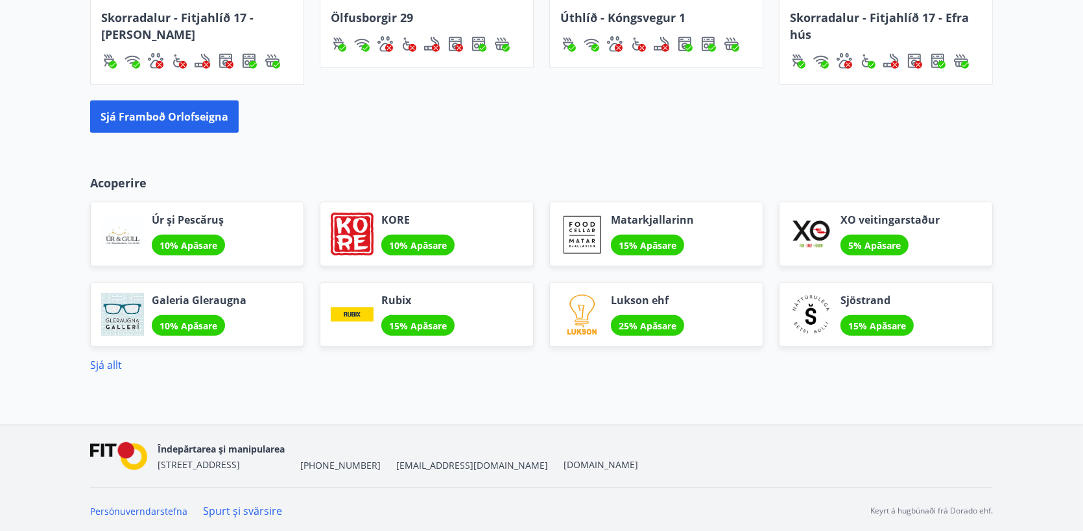
scroll to position [987, 0]
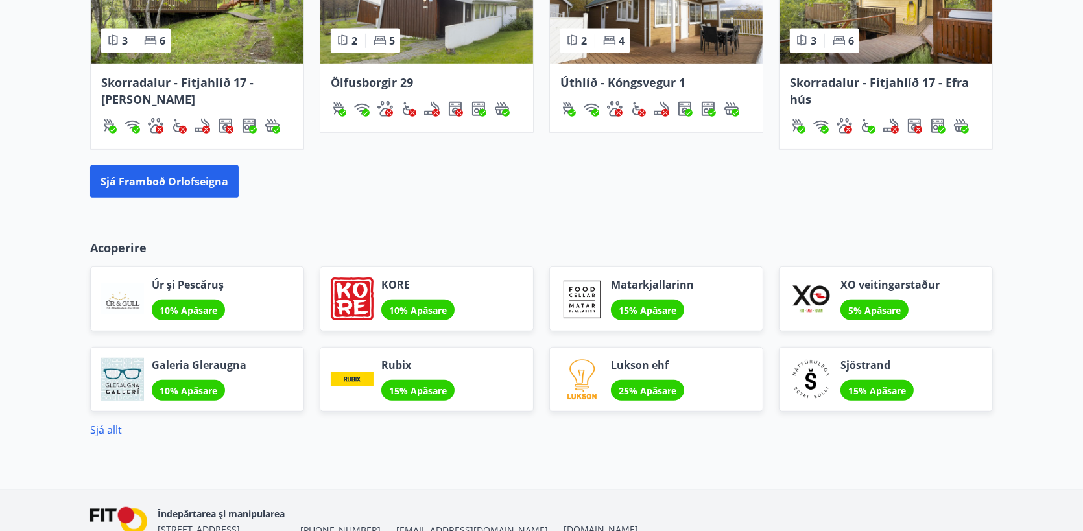
click at [221, 363] on font "Galeria Gleraugna" at bounding box center [199, 365] width 95 height 14
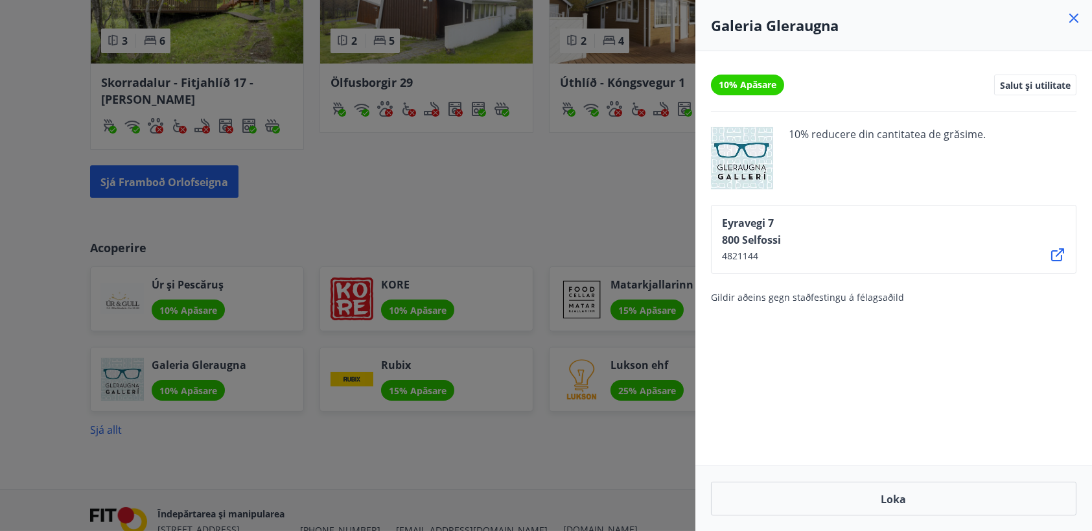
click at [481, 212] on div at bounding box center [546, 265] width 1092 height 531
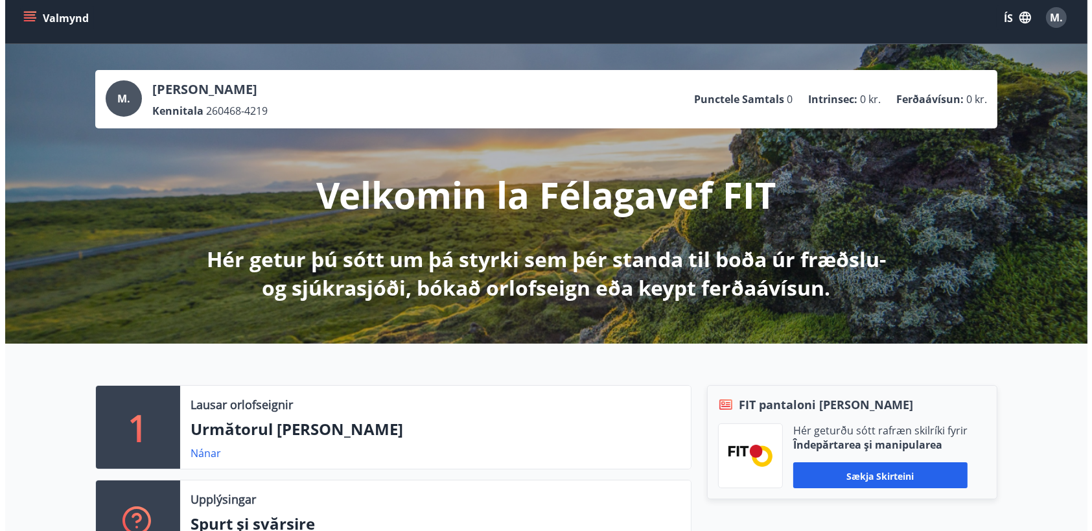
scroll to position [0, 0]
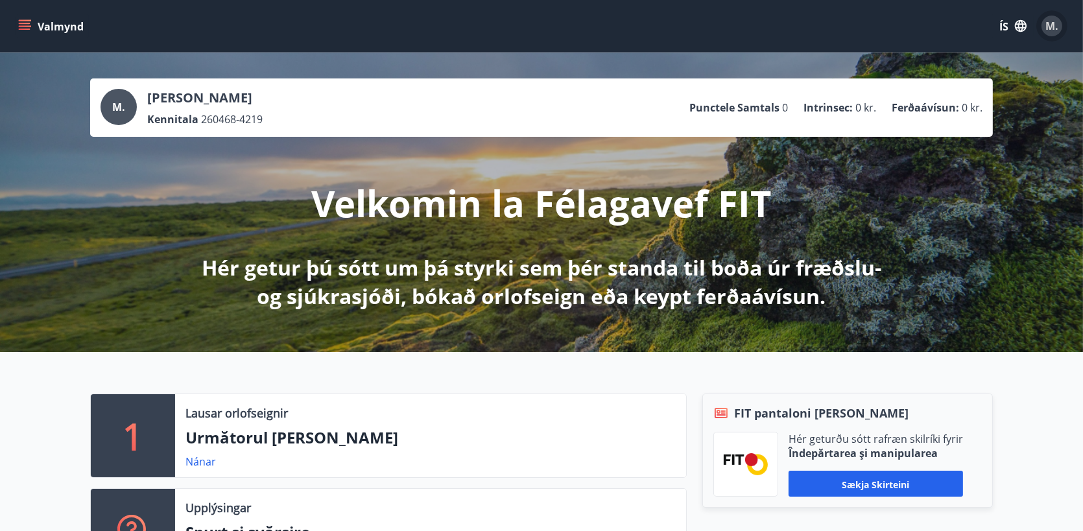
click at [1059, 29] on div "M." at bounding box center [1051, 26] width 21 height 21
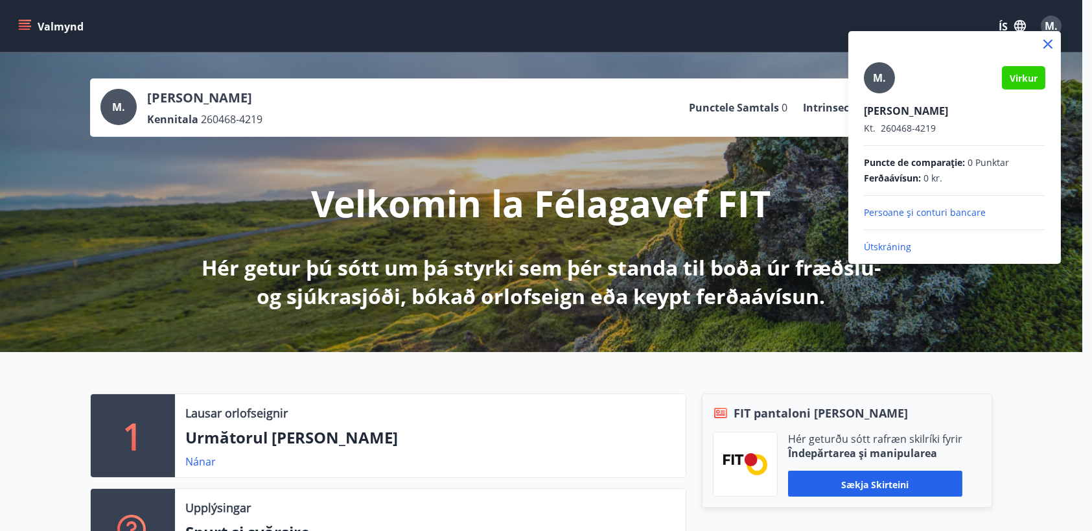
click at [901, 244] on font "Útskráning" at bounding box center [887, 247] width 47 height 12
